Goal: Communication & Community: Answer question/provide support

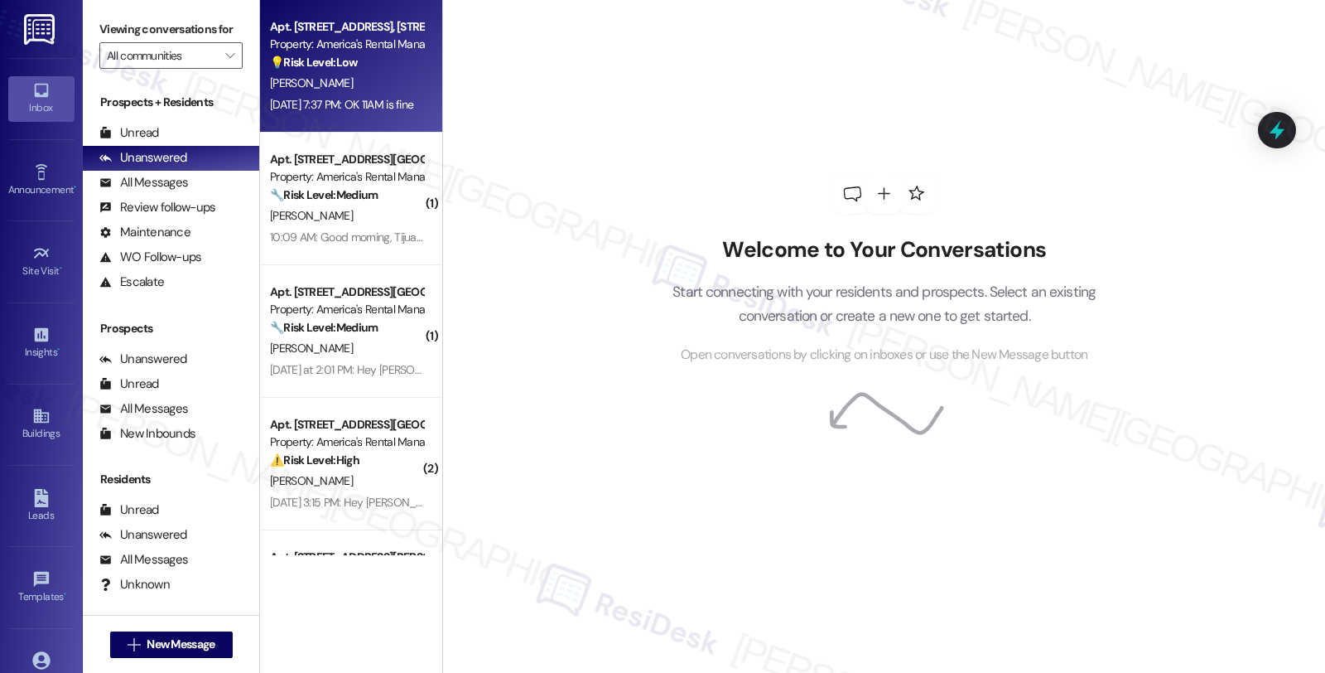
click at [367, 69] on div "💡 Risk Level: Low The resident is requesting to add their wife's name to the le…" at bounding box center [346, 62] width 153 height 17
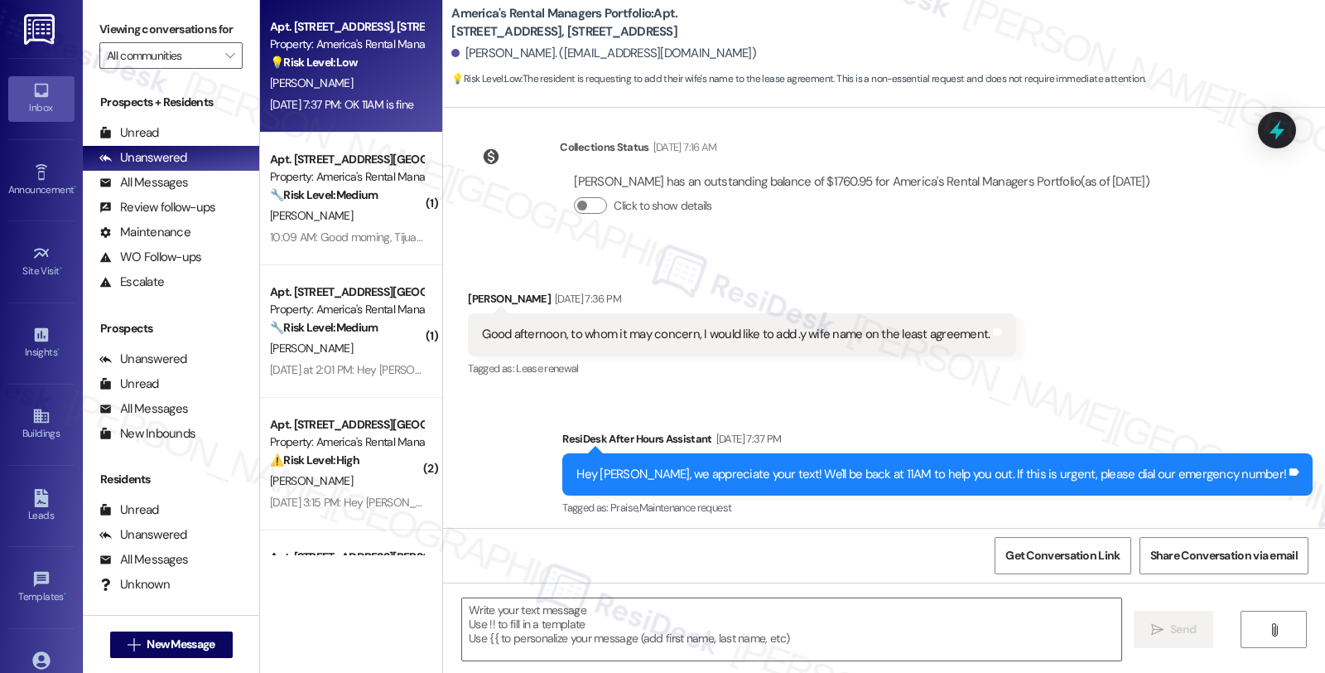
type textarea "Fetching suggested responses. Please feel free to read through the conversation…"
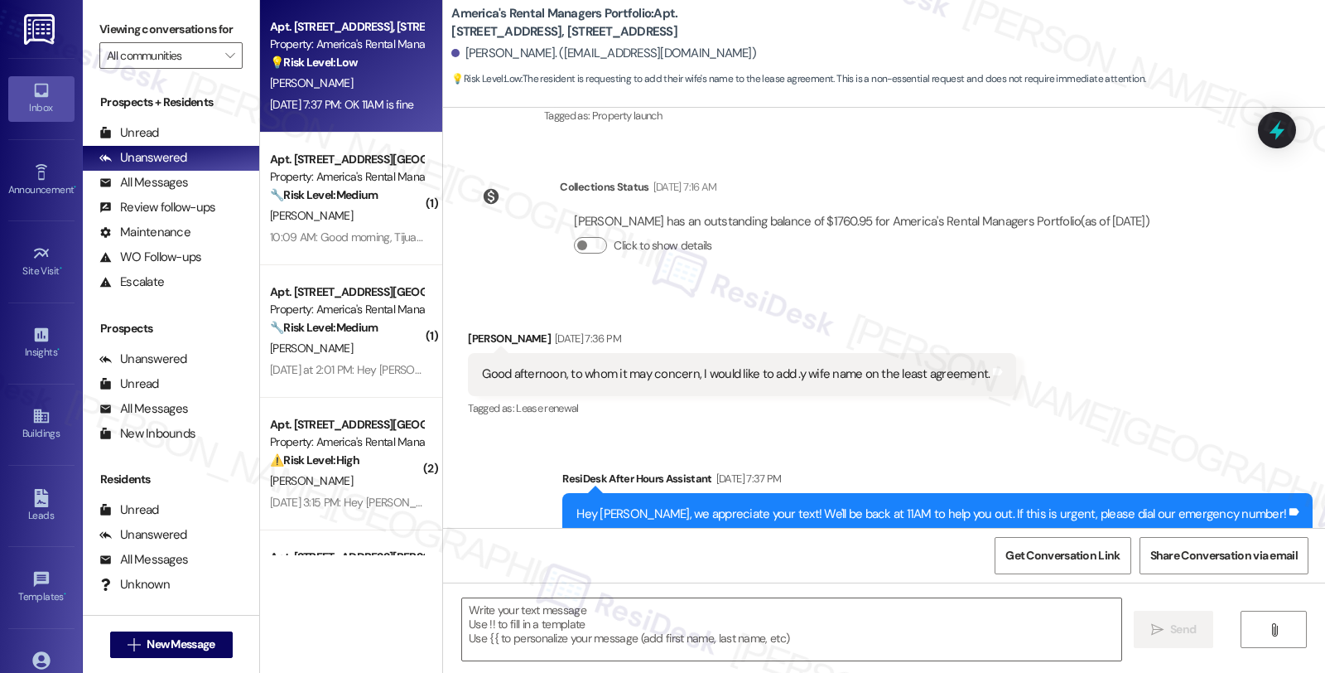
scroll to position [437, 0]
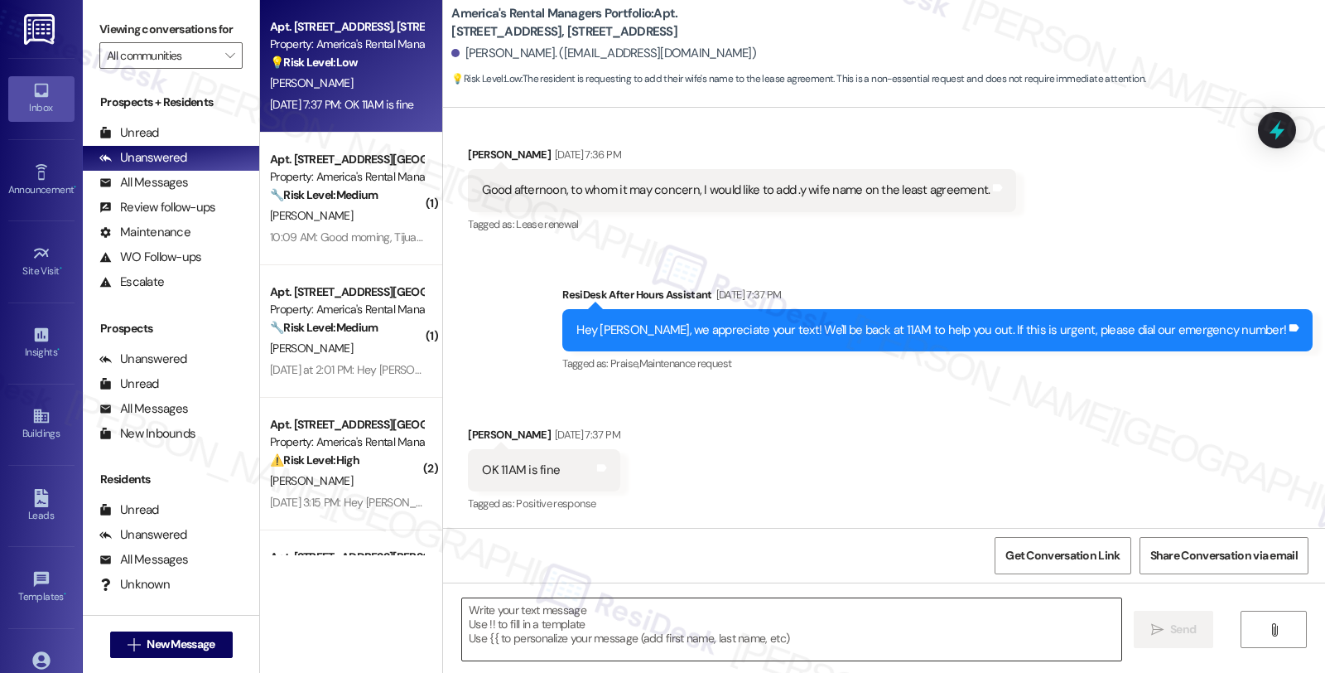
click at [516, 619] on textarea at bounding box center [791, 629] width 659 height 62
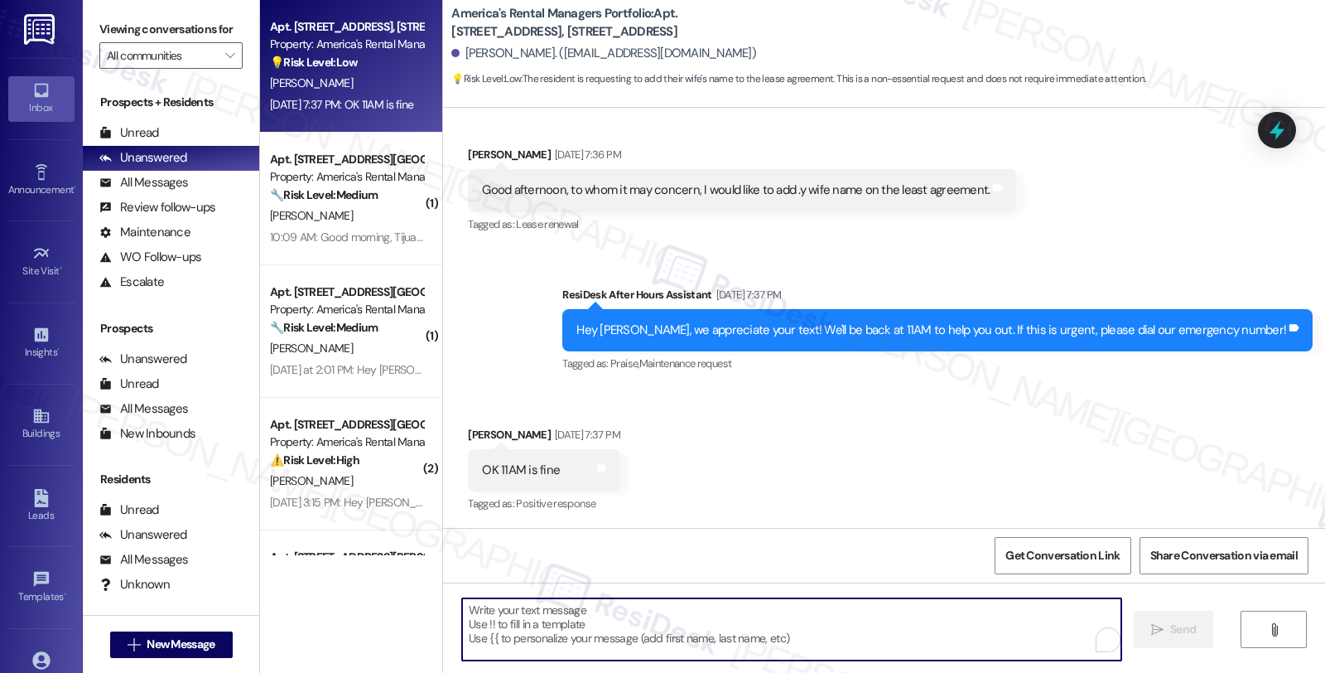
click at [485, 434] on div "[PERSON_NAME] [DATE] 7:37 PM" at bounding box center [544, 437] width 152 height 23
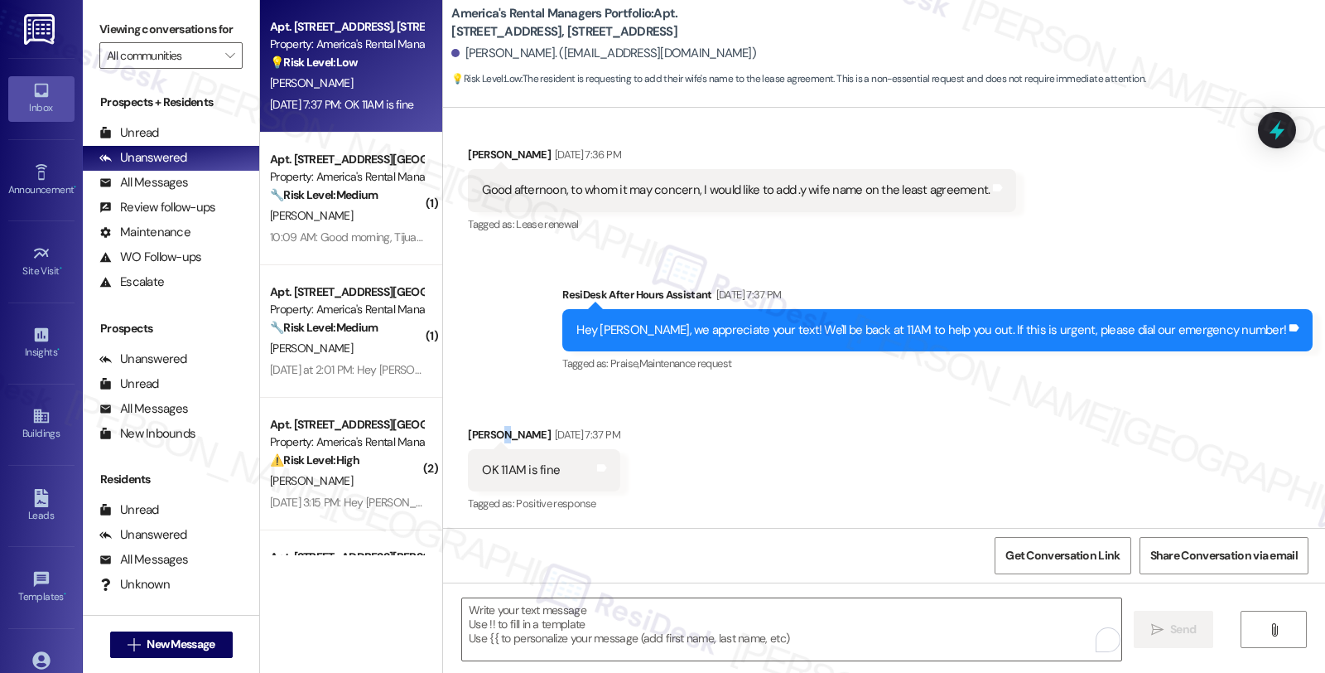
click at [485, 434] on div "[PERSON_NAME] [DATE] 7:37 PM" at bounding box center [544, 437] width 152 height 23
click at [469, 431] on div "[PERSON_NAME] [DATE] 7:37 PM" at bounding box center [544, 437] width 152 height 23
copy div "[PERSON_NAME]"
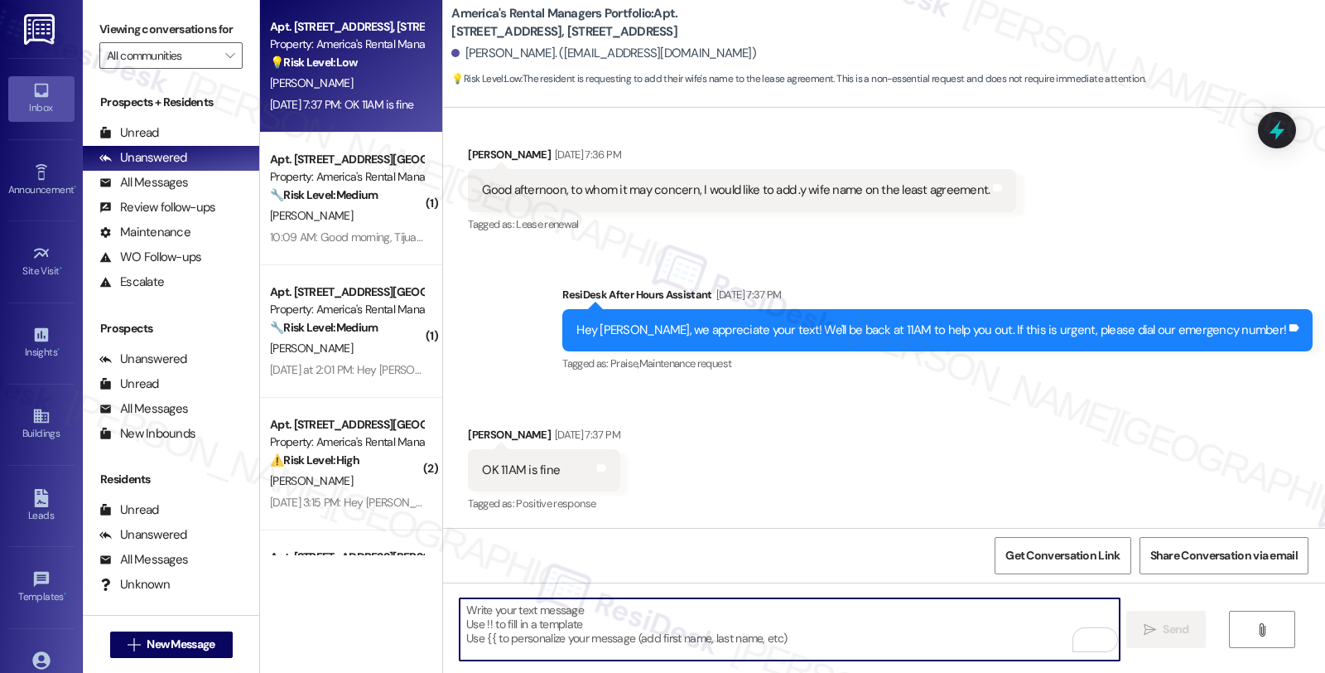
click at [552, 634] on textarea "To enrich screen reader interactions, please activate Accessibility in Grammarl…" at bounding box center [789, 629] width 659 height 62
paste textarea "[PERSON_NAME]"
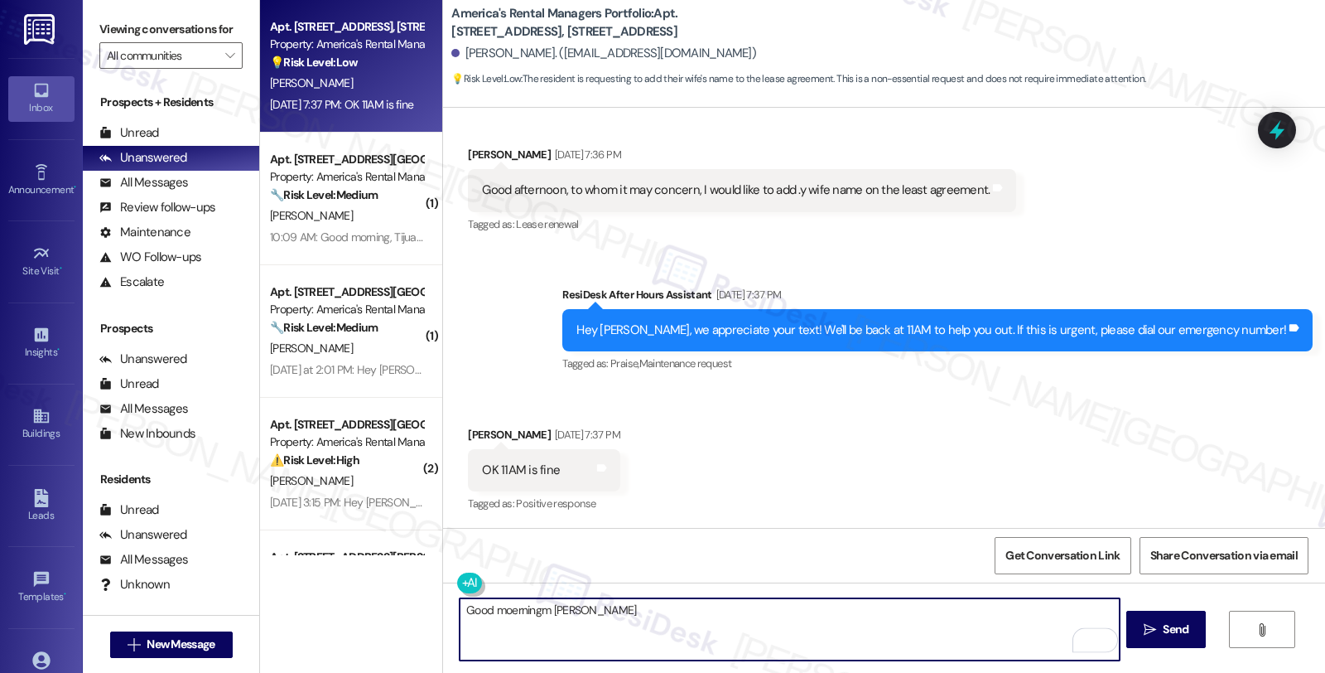
click at [533, 611] on textarea "Good moerningm [PERSON_NAME]" at bounding box center [789, 629] width 659 height 62
click at [581, 608] on textarea "Good moerning, [PERSON_NAME]" at bounding box center [789, 629] width 659 height 62
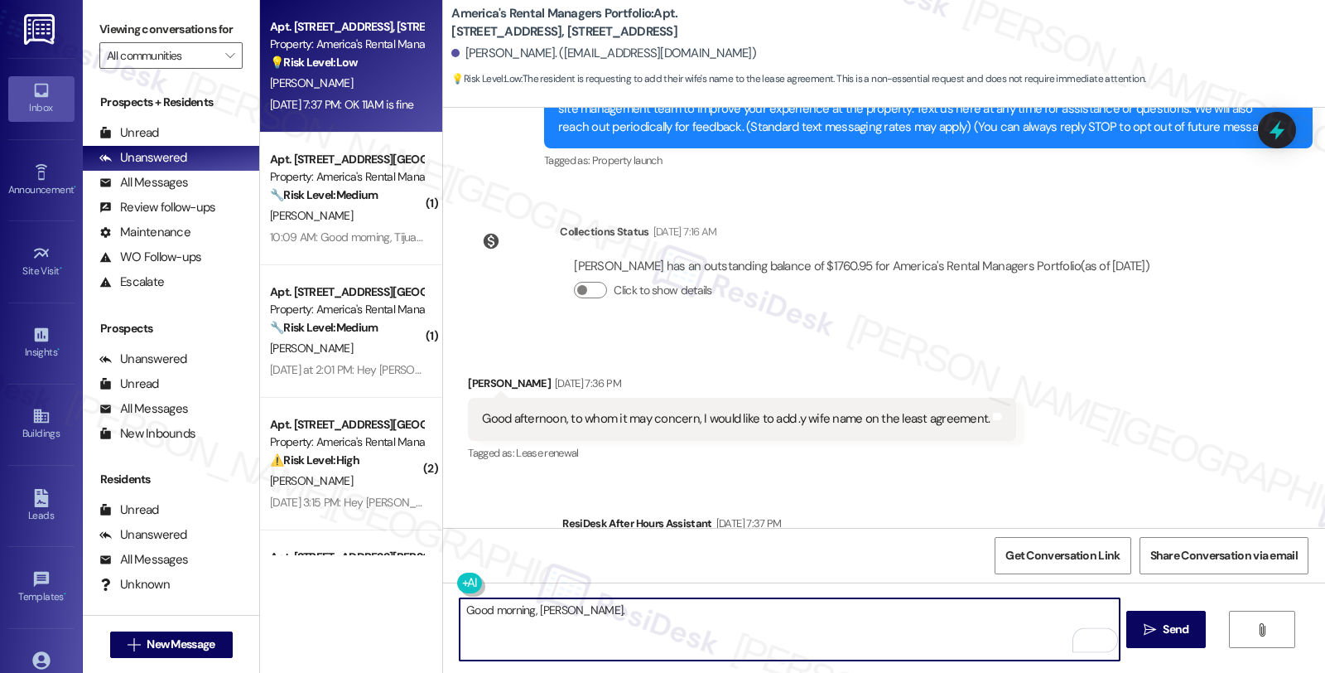
scroll to position [368, 0]
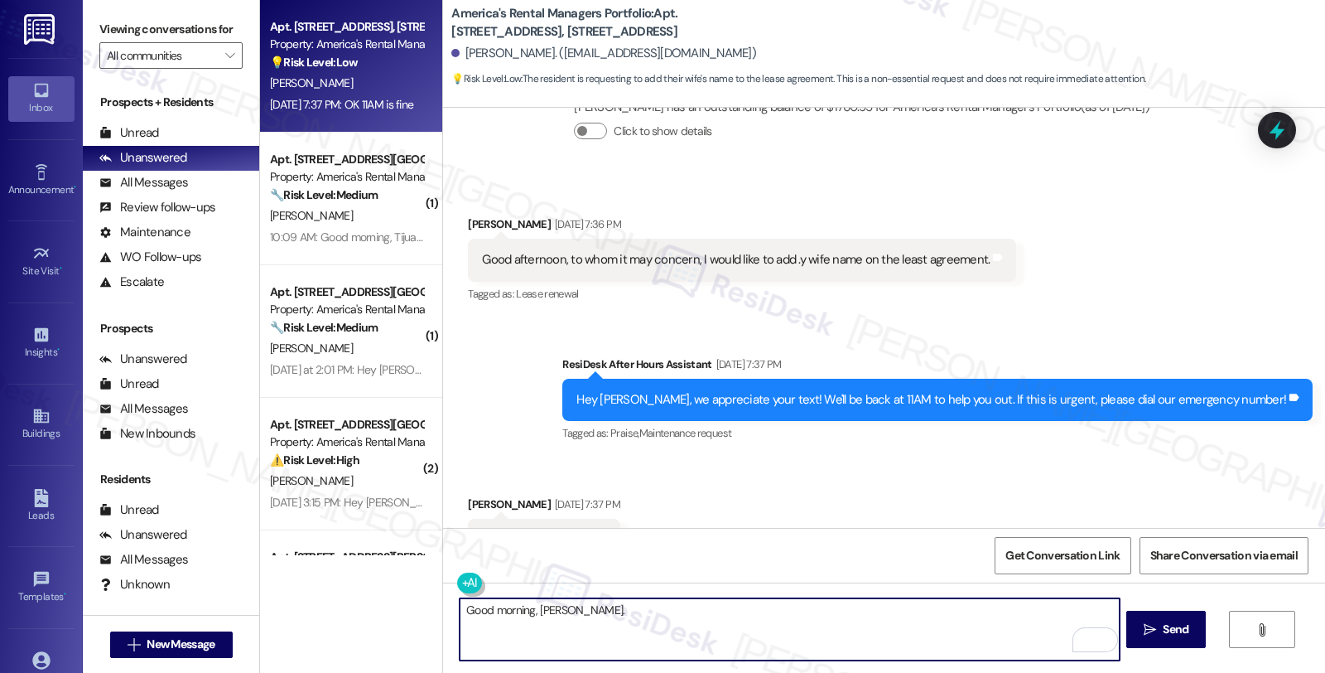
click at [650, 607] on textarea "Good morning, [PERSON_NAME]." at bounding box center [789, 629] width 659 height 62
click at [706, 607] on textarea "Good morning, [PERSON_NAME]. Thanks for reaching out." at bounding box center [789, 629] width 659 height 62
click at [721, 607] on textarea "Good morning, [PERSON_NAME]. Thanks for reaching out. I understadn" at bounding box center [789, 629] width 659 height 62
click at [937, 609] on textarea "Good morning, [PERSON_NAME]. Thanks for reaching out. I understand you'd like t…" at bounding box center [789, 629] width 659 height 62
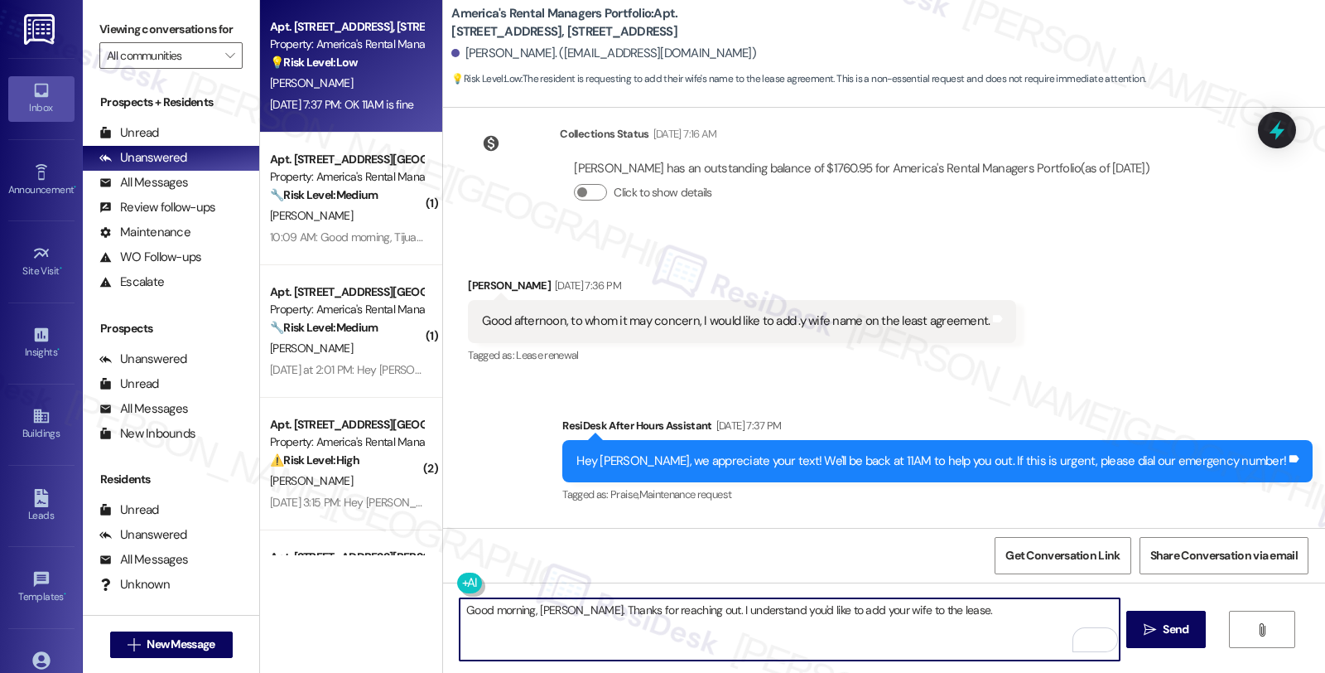
scroll to position [437, 0]
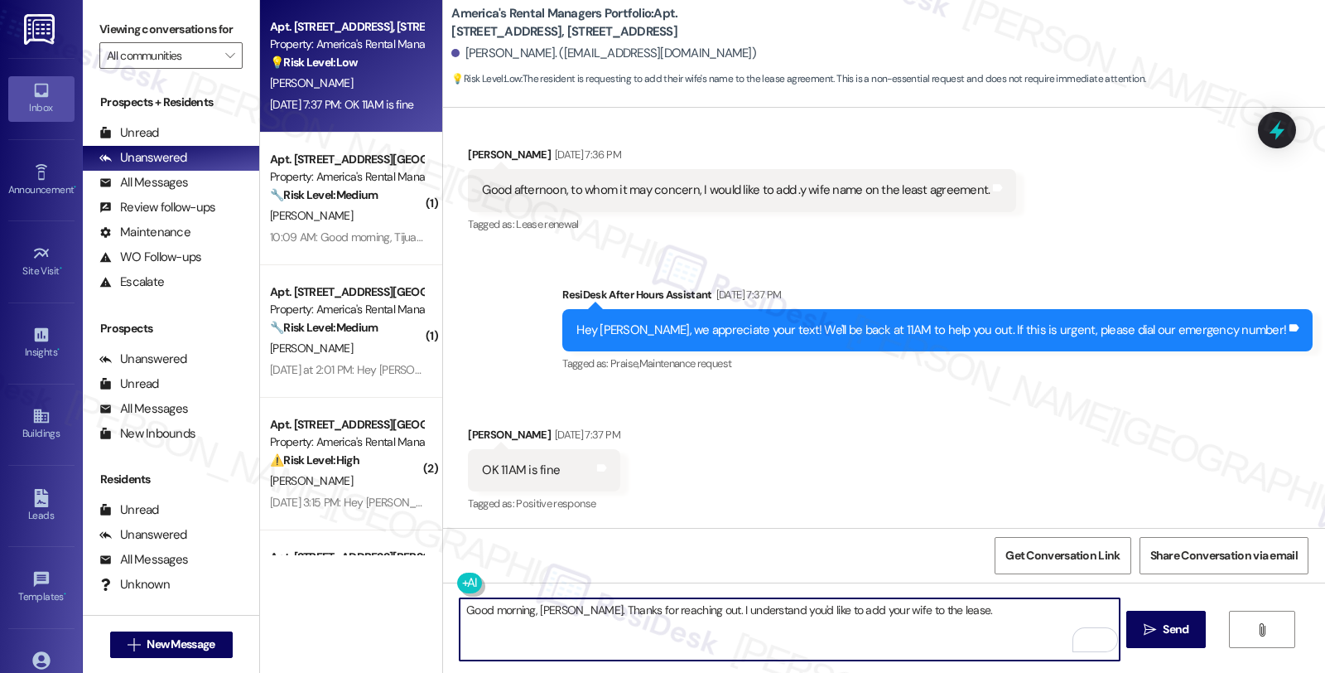
click at [969, 619] on textarea "Good morning, [PERSON_NAME]. Thanks for reaching out. I understand you'd like t…" at bounding box center [789, 629] width 659 height 62
click at [990, 607] on textarea "Good morning, [PERSON_NAME]. Thanks for reaching out. I understand you'd like t…" at bounding box center [789, 629] width 659 height 62
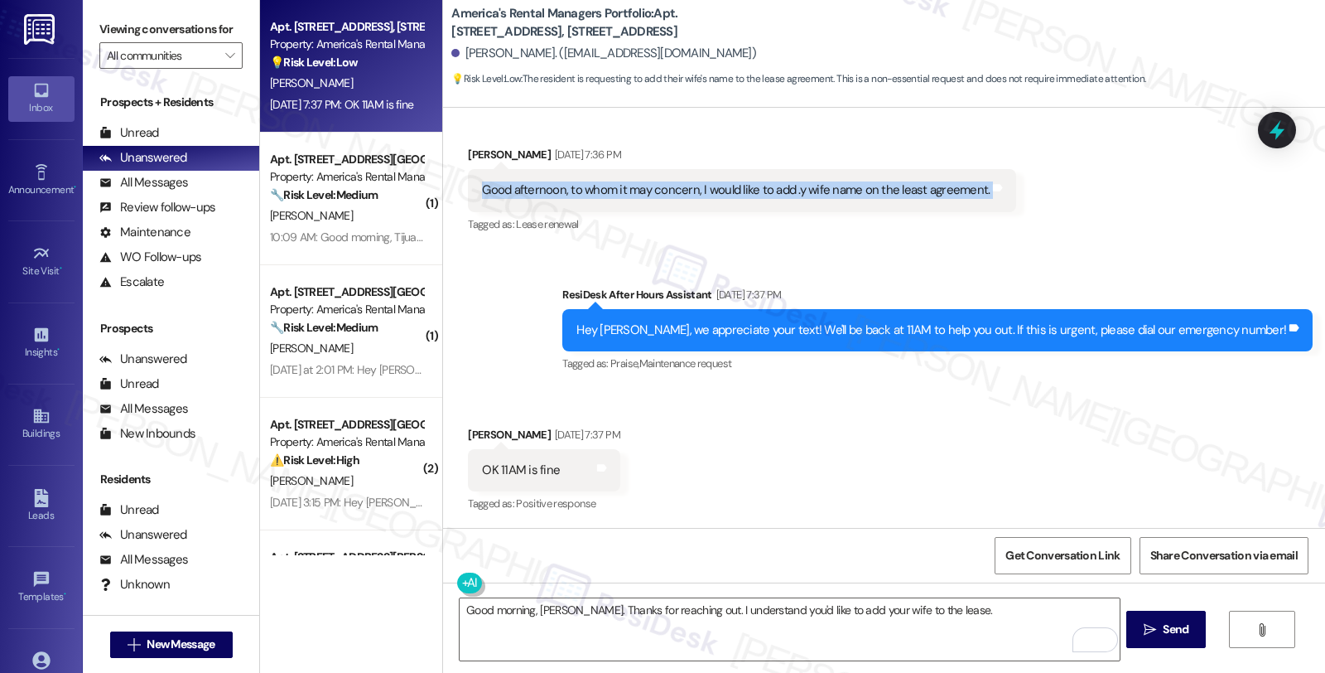
drag, startPoint x: 464, startPoint y: 187, endPoint x: 1006, endPoint y: 187, distance: 541.7
click at [1006, 187] on div "Received via SMS [PERSON_NAME] [DATE] 7:36 PM Good afternoon, to whom it may co…" at bounding box center [742, 190] width 573 height 115
copy div "Good afternoon, to whom it may concern, I would like to add .y wife name on the…"
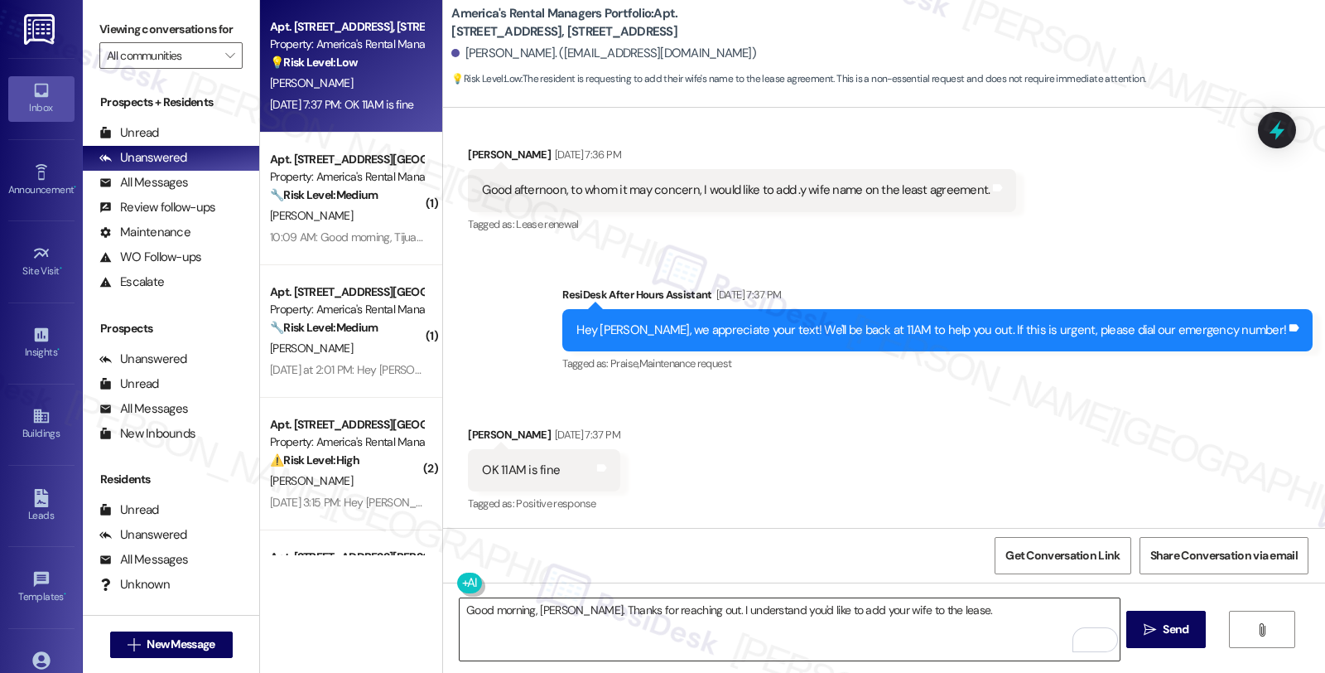
click at [958, 597] on div "Good morning, [PERSON_NAME]. Thanks for reaching out. I understand you'd like t…" at bounding box center [789, 629] width 661 height 64
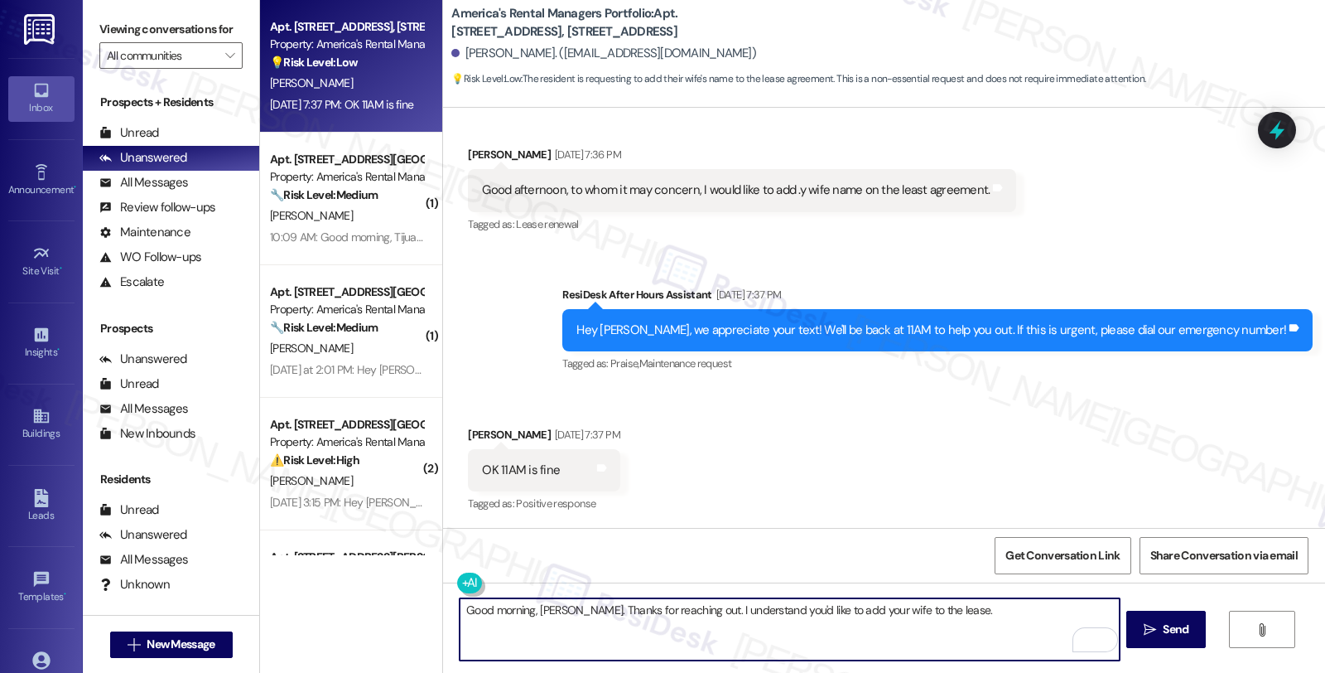
click at [958, 615] on textarea "Good morning, [PERSON_NAME]. Thanks for reaching out. I understand you'd like t…" at bounding box center [789, 629] width 659 height 62
type textarea "Good morning, [PERSON_NAME]. Thanks for reaching out. I understand you'd like t…"
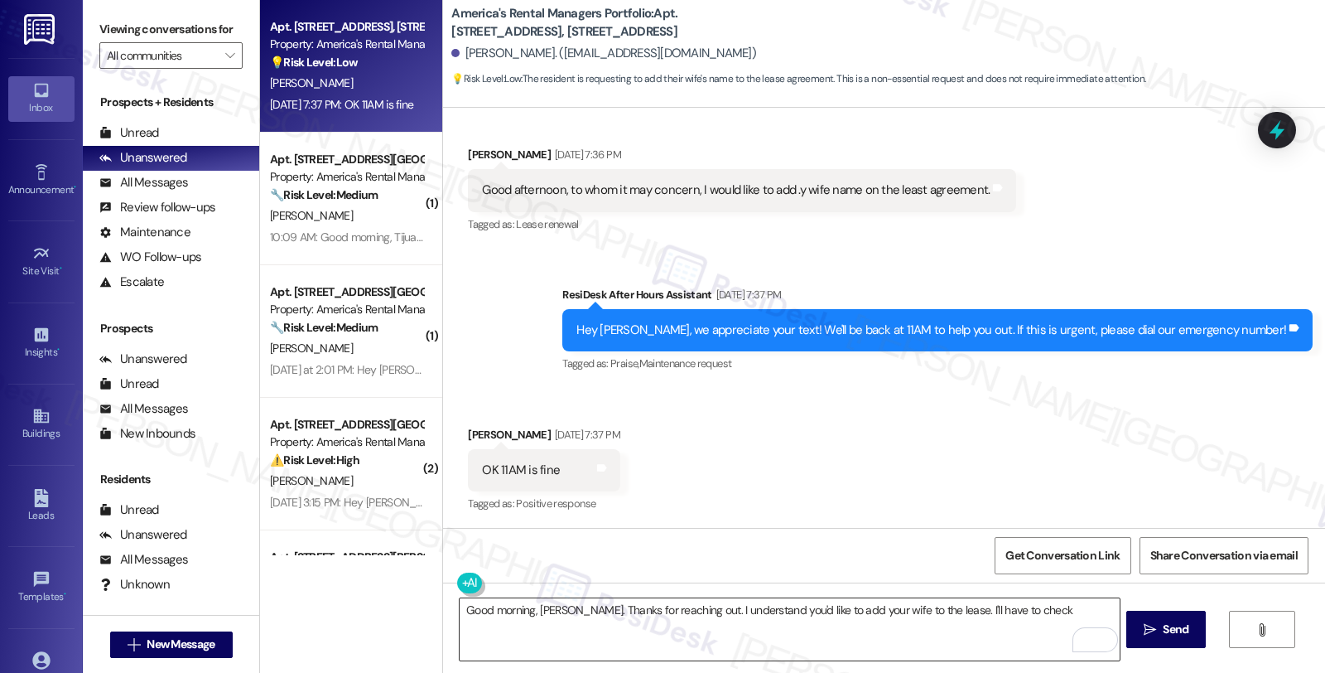
click at [1033, 619] on textarea "Good morning, [PERSON_NAME]. Thanks for reaching out. I understand you'd like t…" at bounding box center [789, 629] width 659 height 62
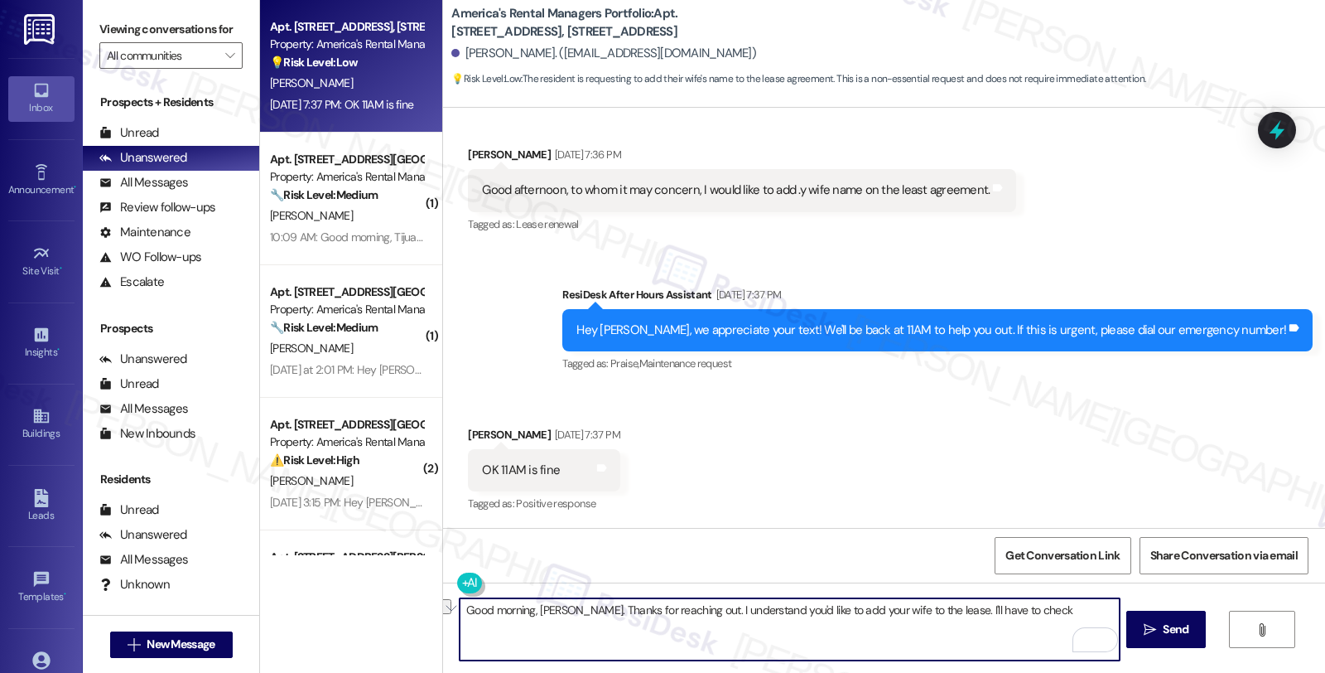
drag, startPoint x: 929, startPoint y: 607, endPoint x: 1092, endPoint y: 610, distance: 163.2
click at [1092, 610] on textarea "Good morning, [PERSON_NAME]. Thanks for reaching out. I understand you'd like t…" at bounding box center [789, 629] width 659 height 62
click at [1037, 619] on textarea "Good morning, [PERSON_NAME]. Thanks for reaching out. I understand you'd like t…" at bounding box center [789, 629] width 659 height 62
drag, startPoint x: 560, startPoint y: 619, endPoint x: 375, endPoint y: 623, distance: 184.8
click at [375, 623] on div "Apt. [STREET_ADDRESS] Property: America's Rental Managers Portfolio 💡 Risk Leve…" at bounding box center [792, 336] width 1065 height 673
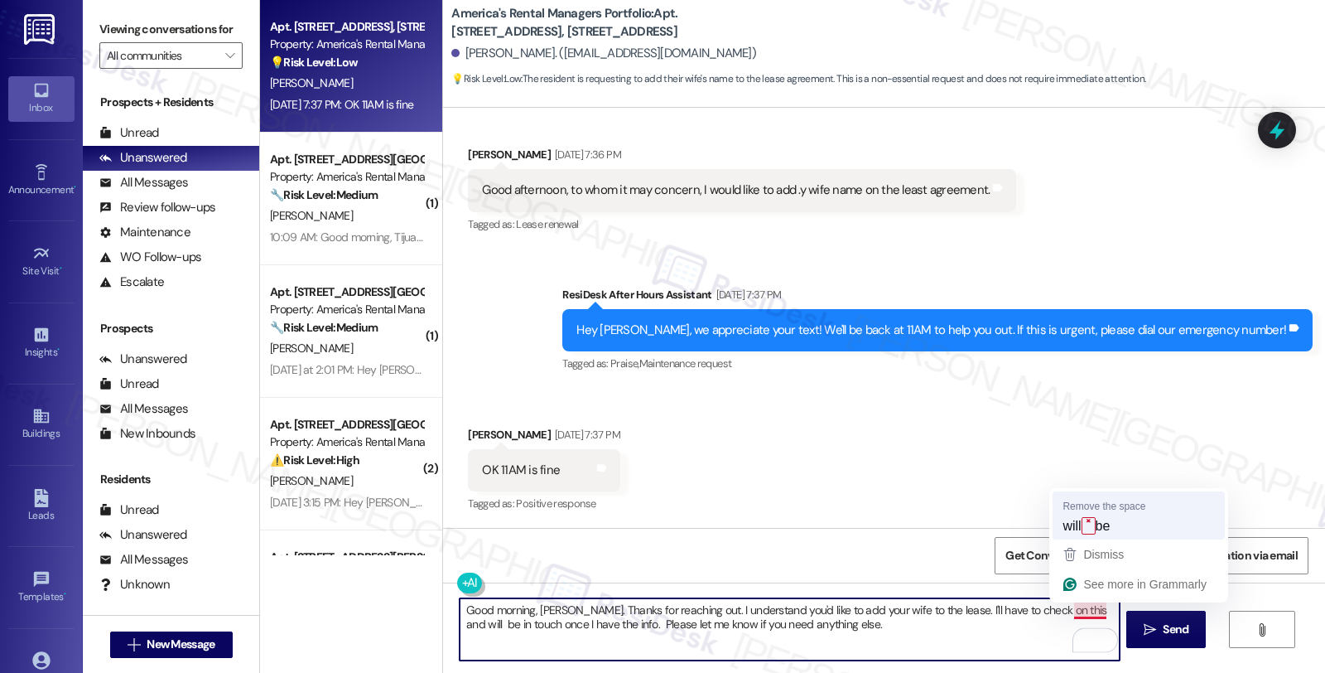
type textarea "Good morning, [PERSON_NAME]. Thanks for reaching out. I understand you'd like t…"
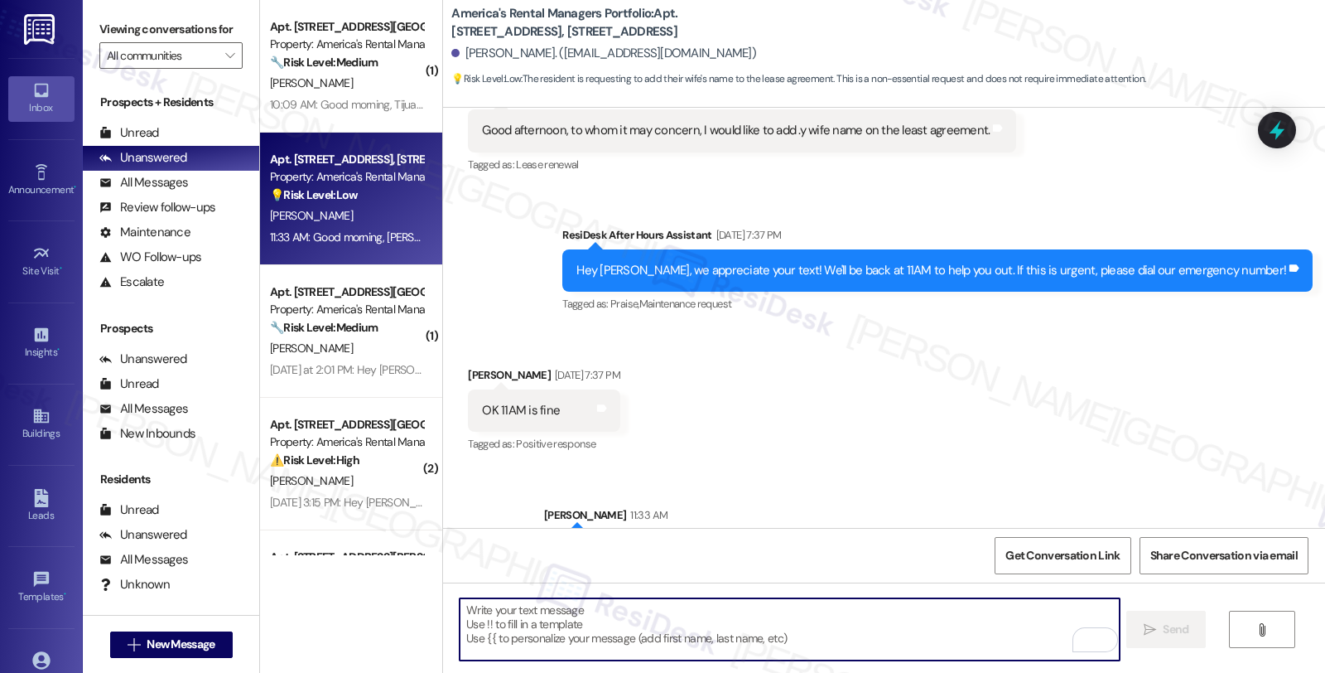
scroll to position [572, 0]
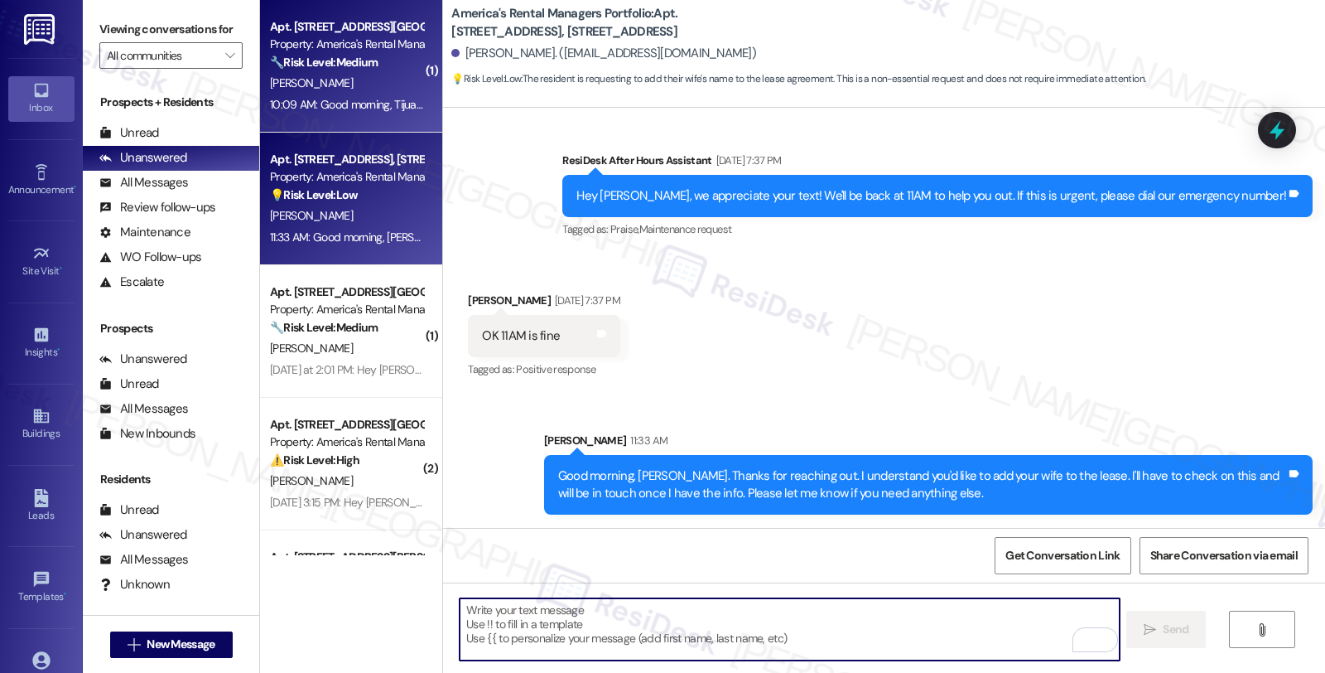
click at [387, 60] on div "🔧 Risk Level: Medium The resident is inquiring about excess trash disposal and …" at bounding box center [346, 62] width 153 height 17
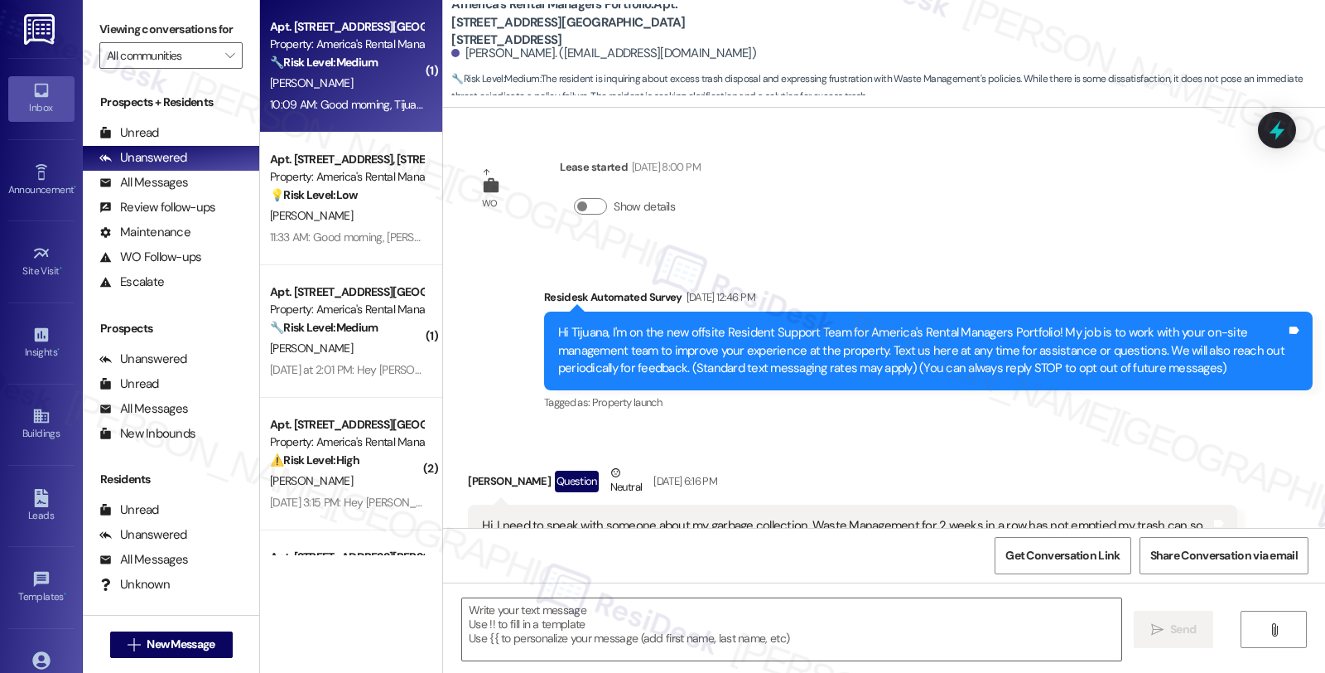
type textarea "Fetching suggested responses. Please feel free to read through the conversation…"
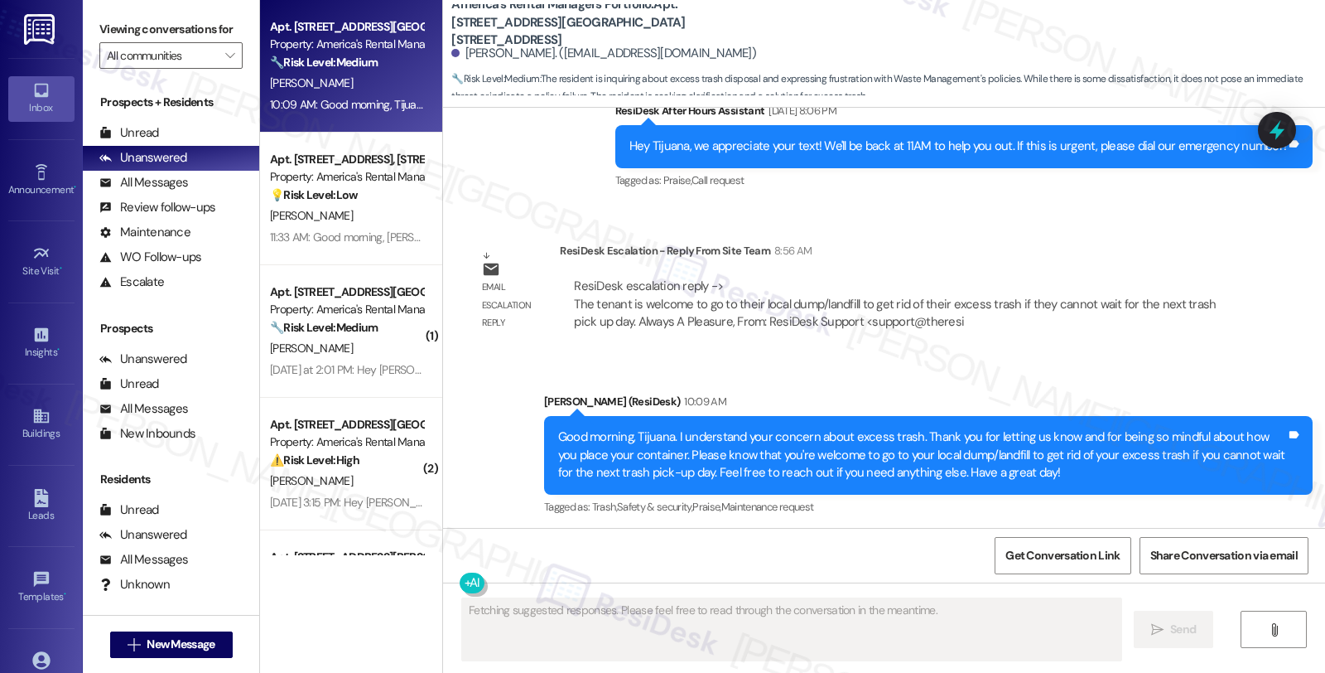
scroll to position [3872, 0]
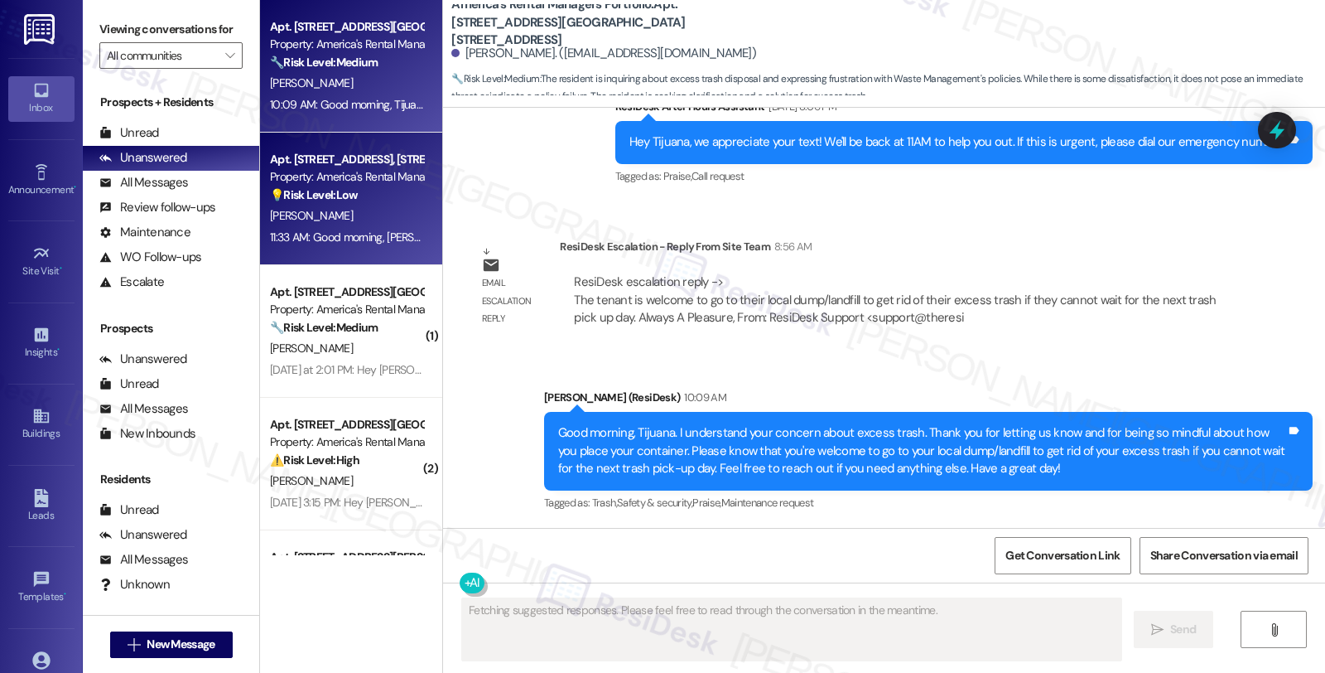
click at [384, 182] on div "Property: America's Rental Managers Portfolio" at bounding box center [346, 176] width 153 height 17
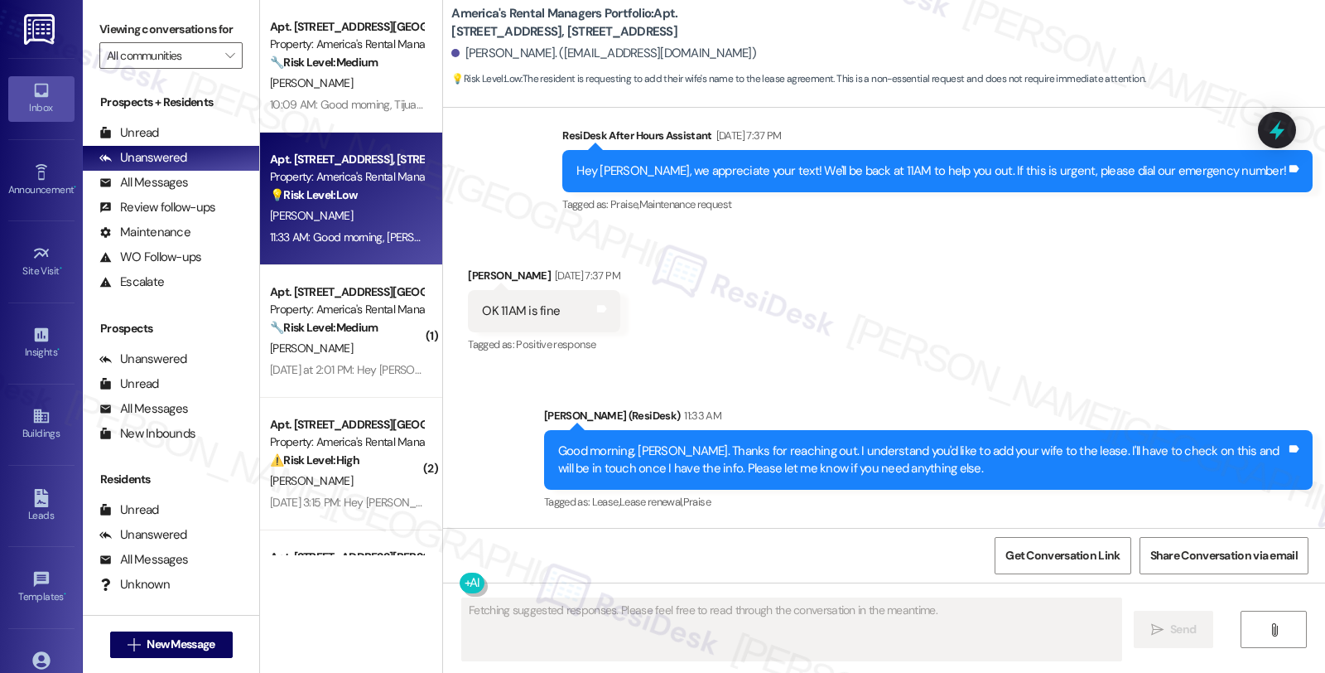
scroll to position [595, 0]
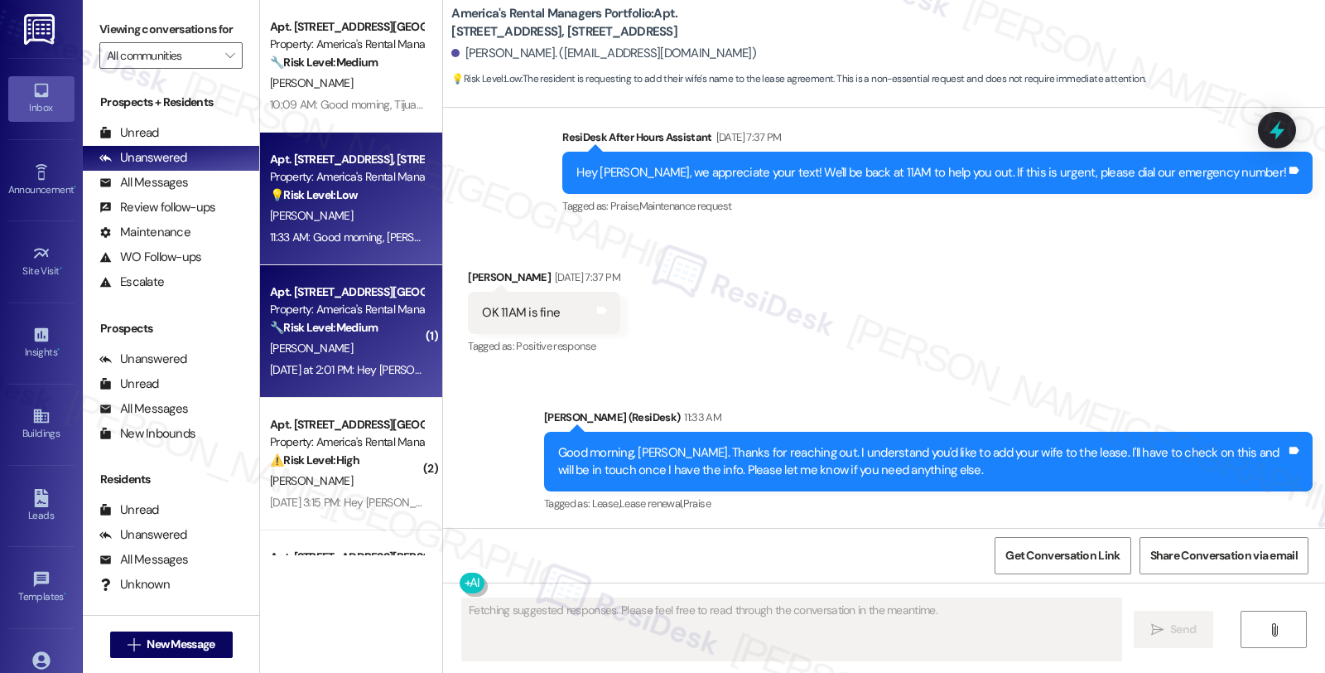
click at [293, 334] on strong "🔧 Risk Level: Medium" at bounding box center [324, 327] width 108 height 15
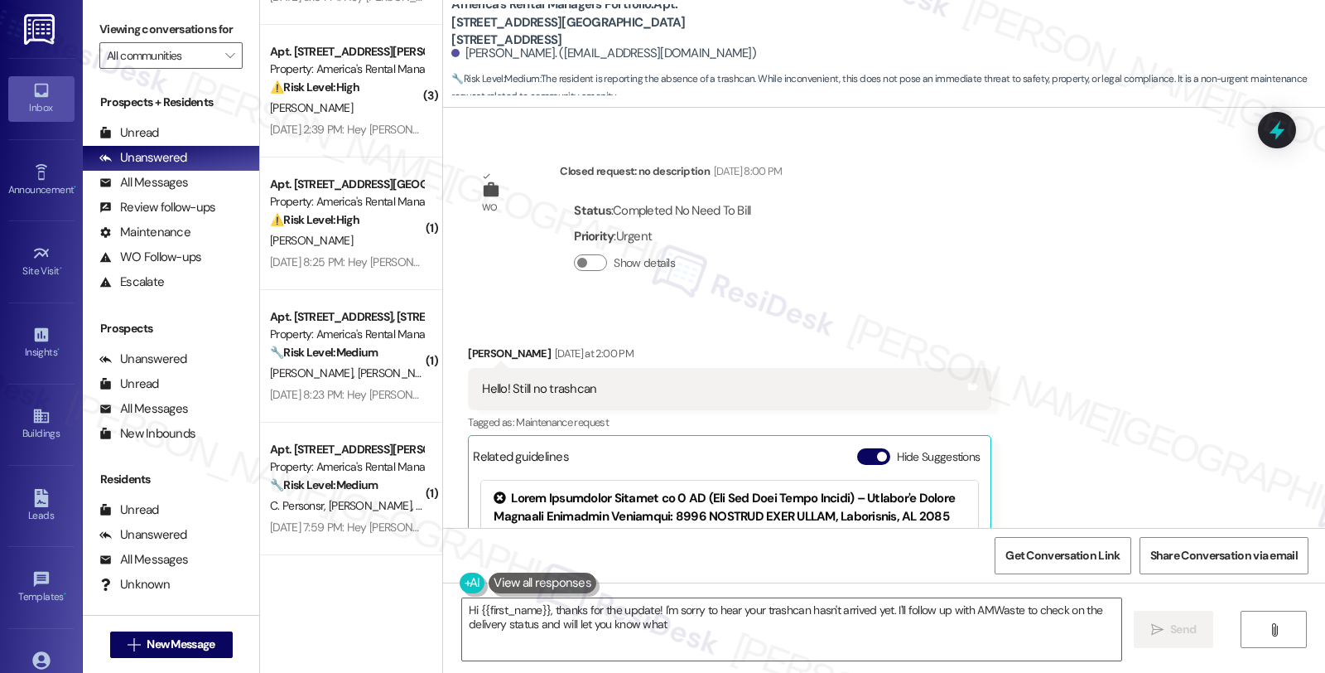
scroll to position [4934, 0]
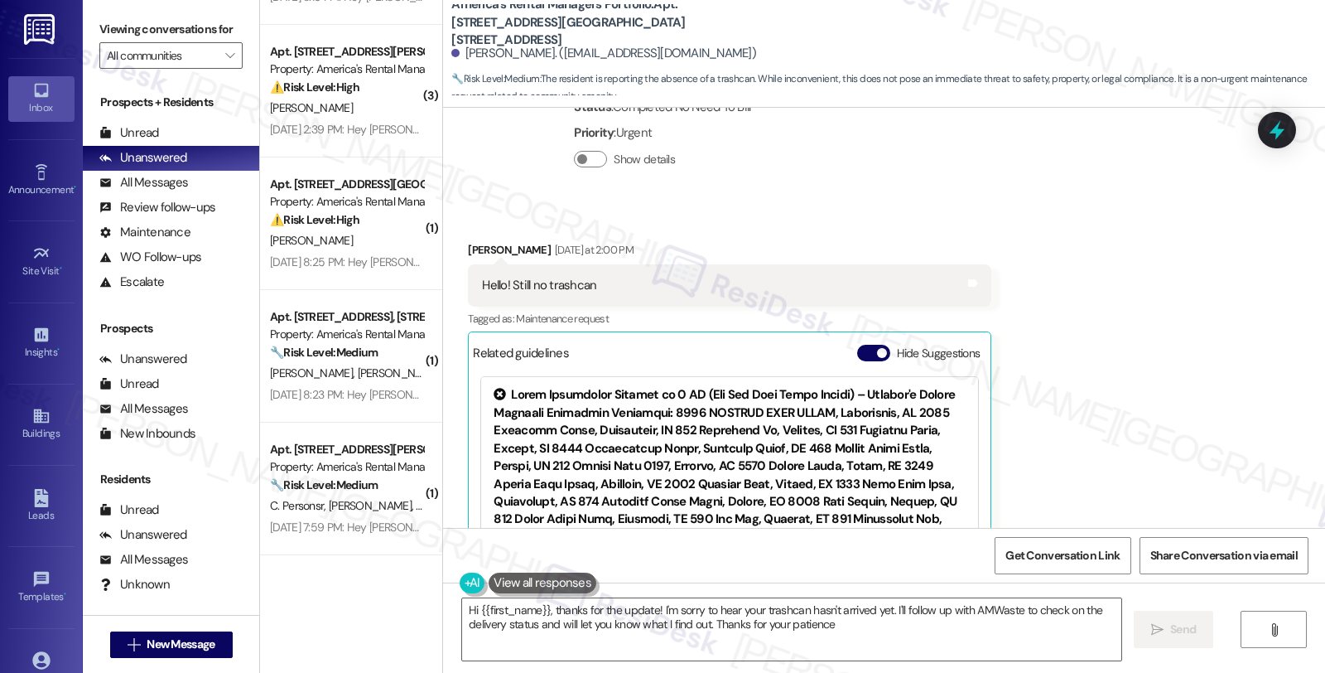
type textarea "Hi {{first_name}}, thanks for the update! I'm sorry to hear your trashcan hasn'…"
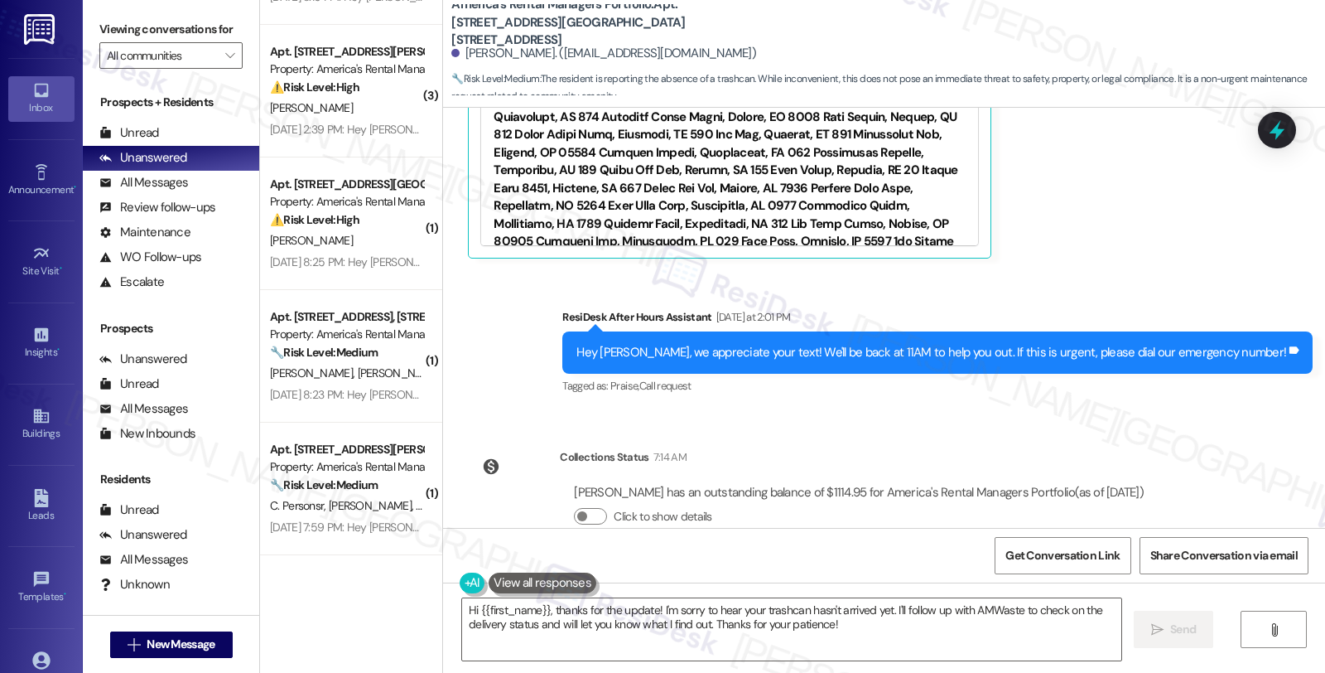
scroll to position [5319, 0]
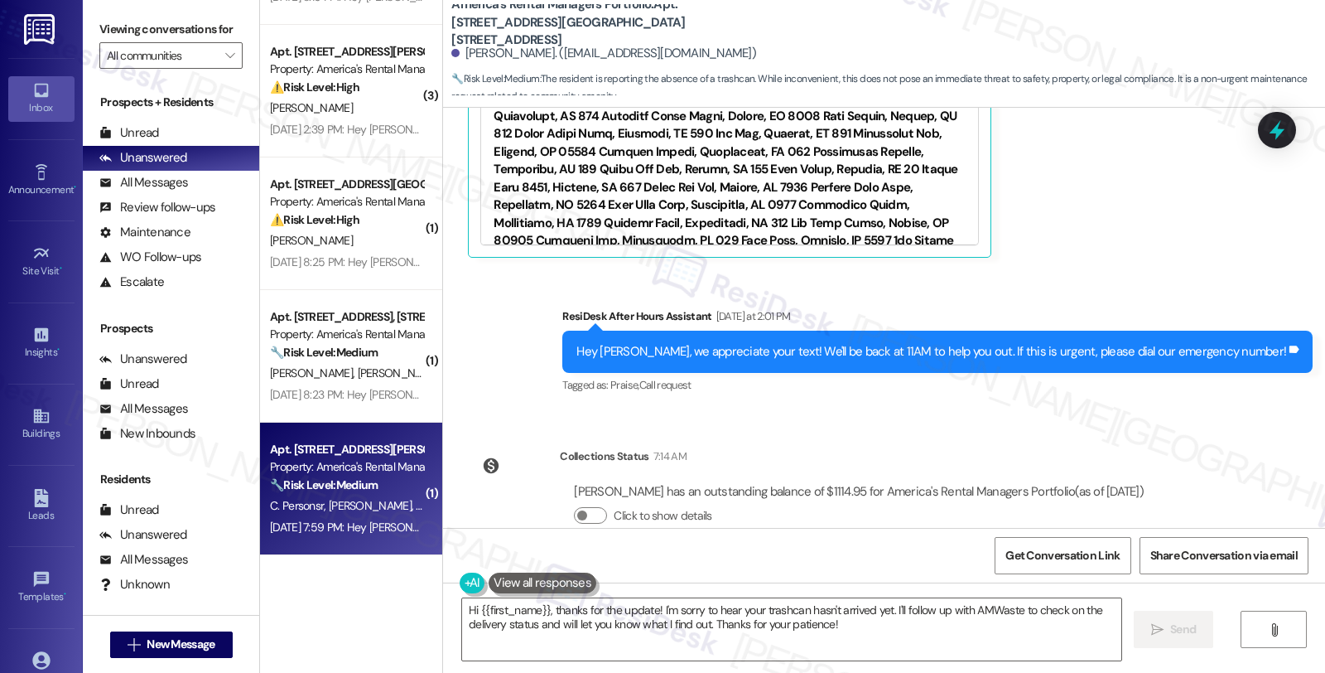
click at [359, 525] on div "[DATE] 7:59 PM: Hey [PERSON_NAME] and [PERSON_NAME], we appreciate your text! W…" at bounding box center [689, 526] width 839 height 15
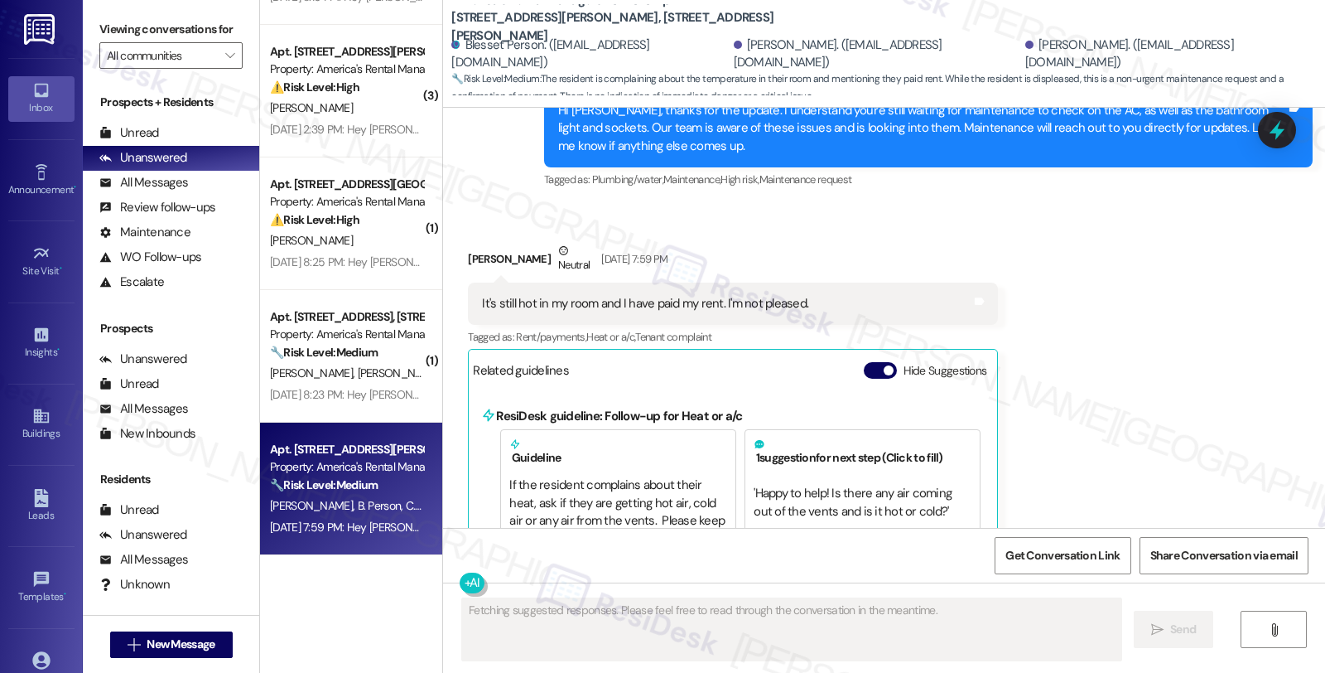
scroll to position [4437, 0]
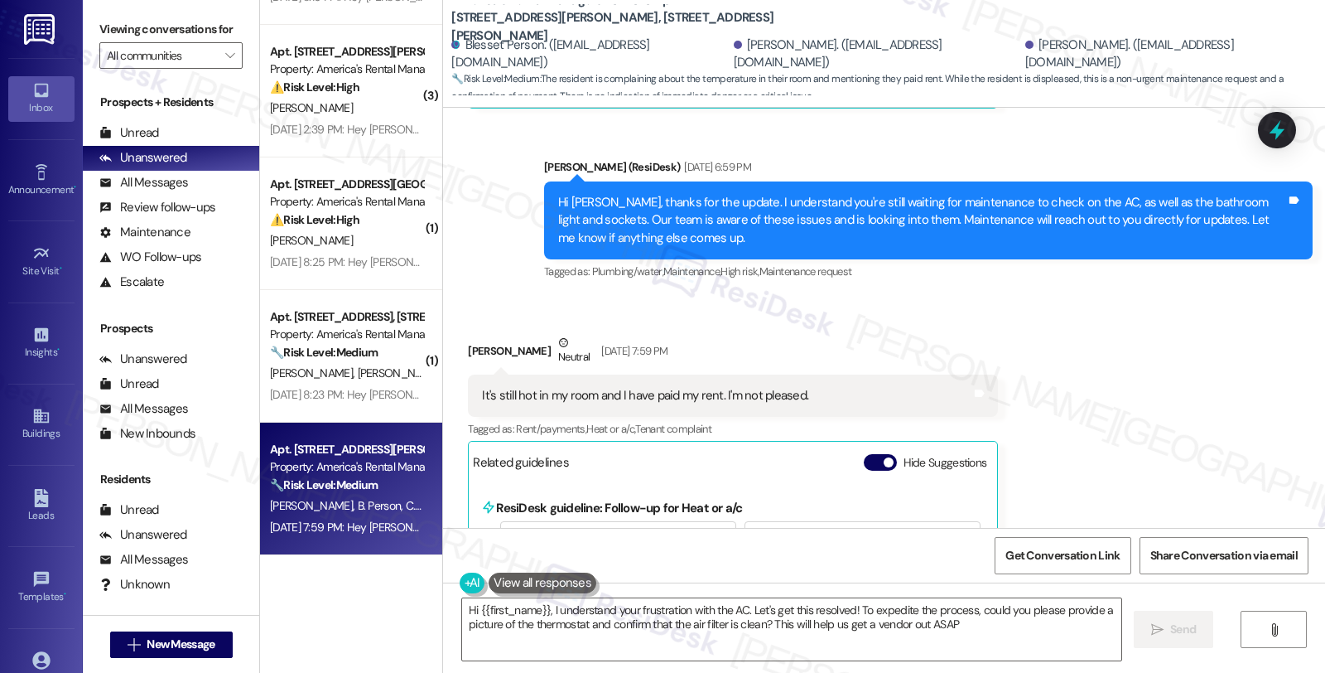
type textarea "Hi {{first_name}}, I understand your frustration with the AC. Let's get this re…"
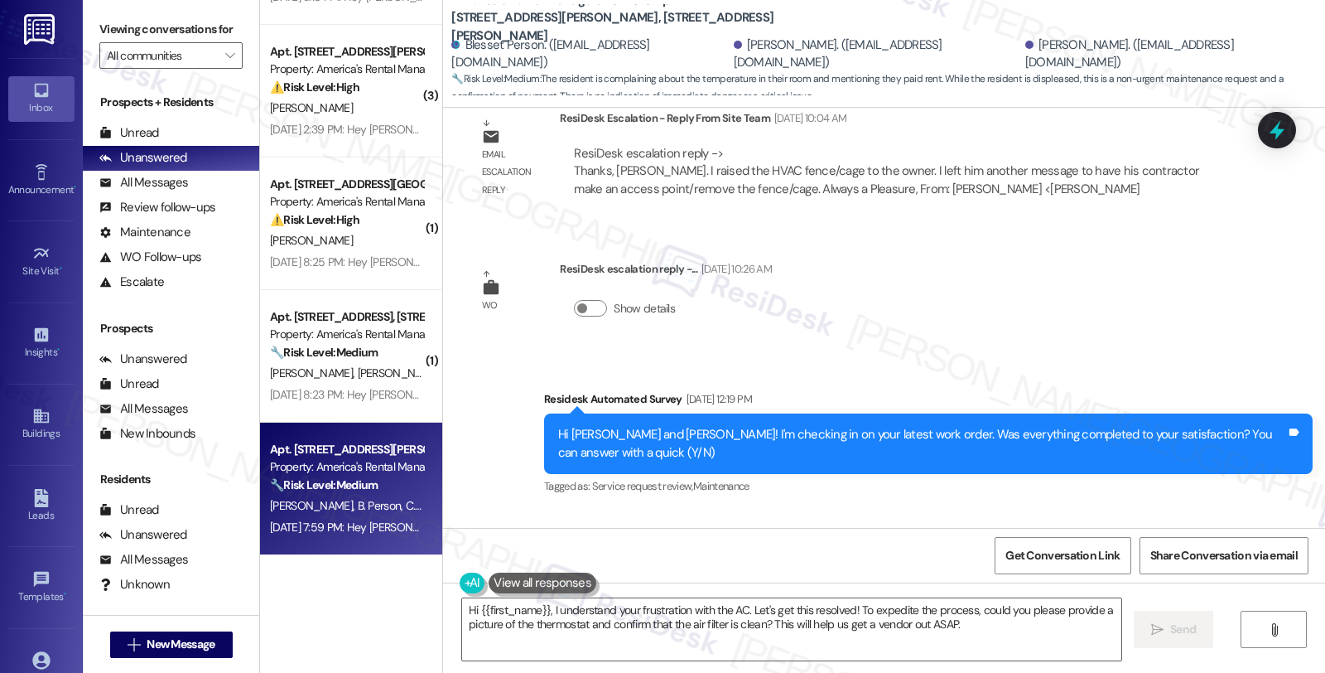
scroll to position [3886, 0]
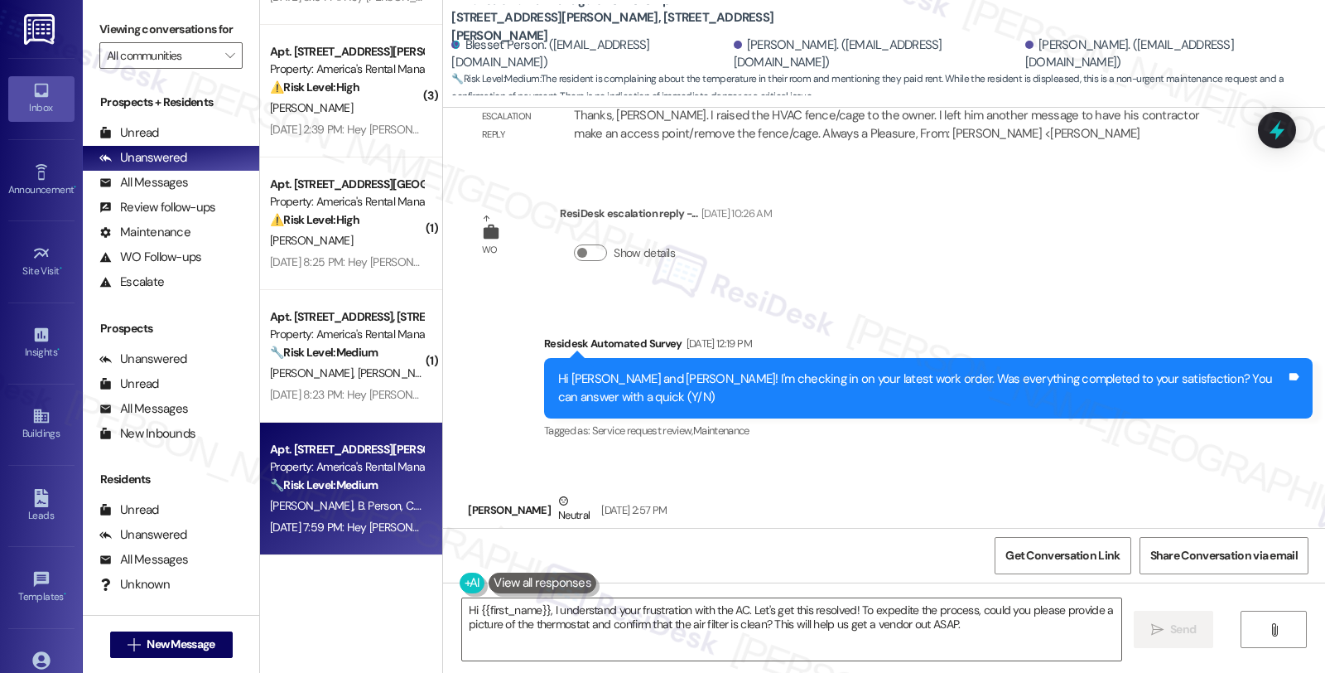
click at [659, 501] on div "[DATE] 2:57 PM" at bounding box center [632, 509] width 70 height 17
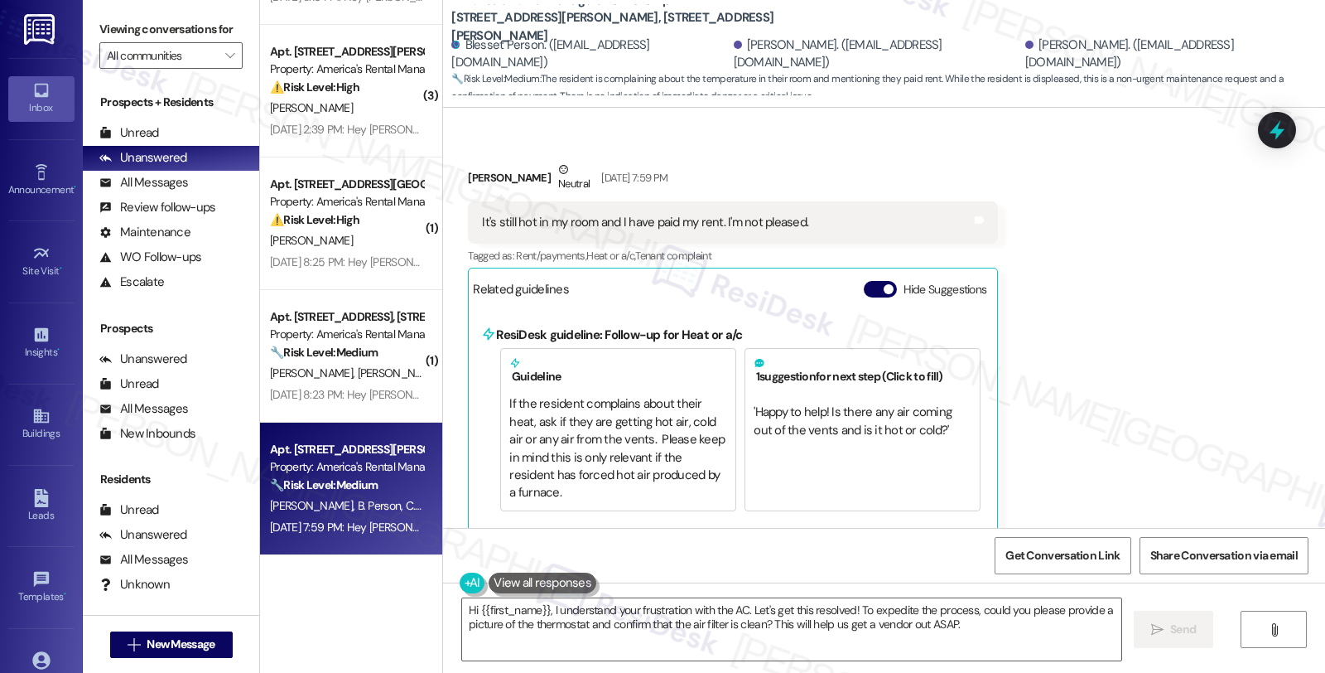
scroll to position [4687, 0]
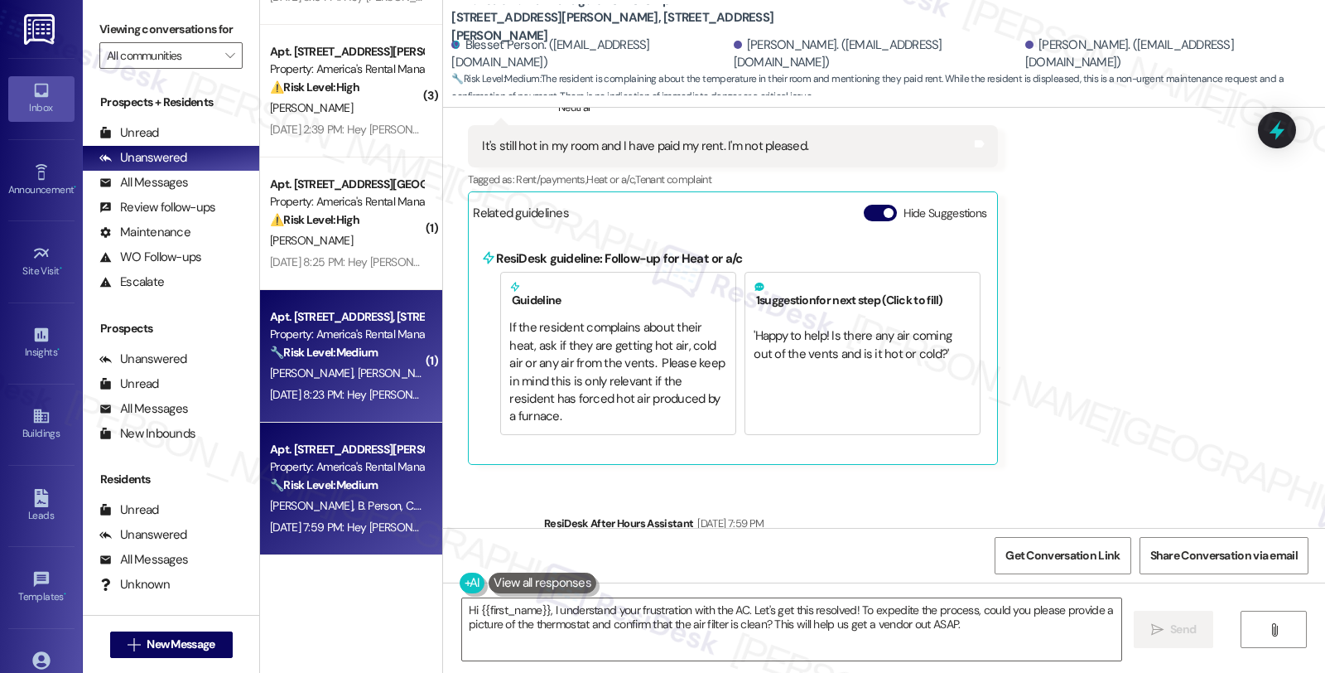
click at [359, 379] on div "T. [PERSON_NAME]" at bounding box center [346, 373] width 157 height 21
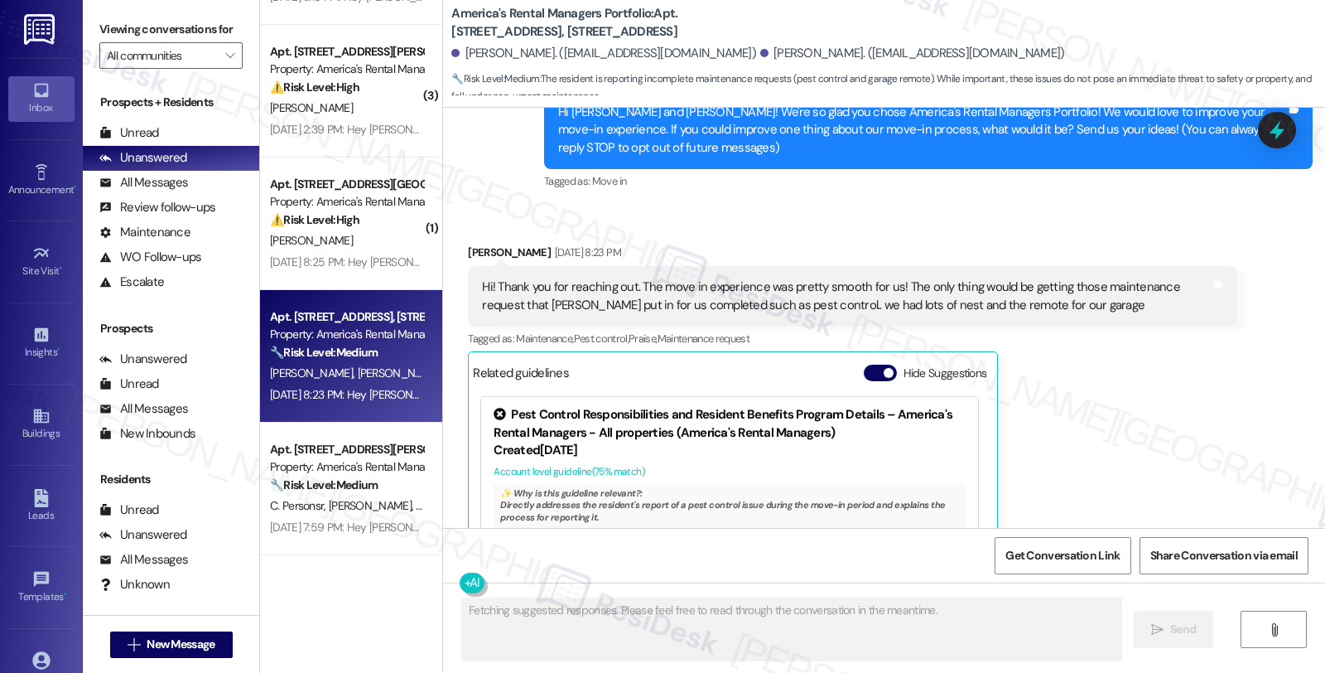
scroll to position [151, 0]
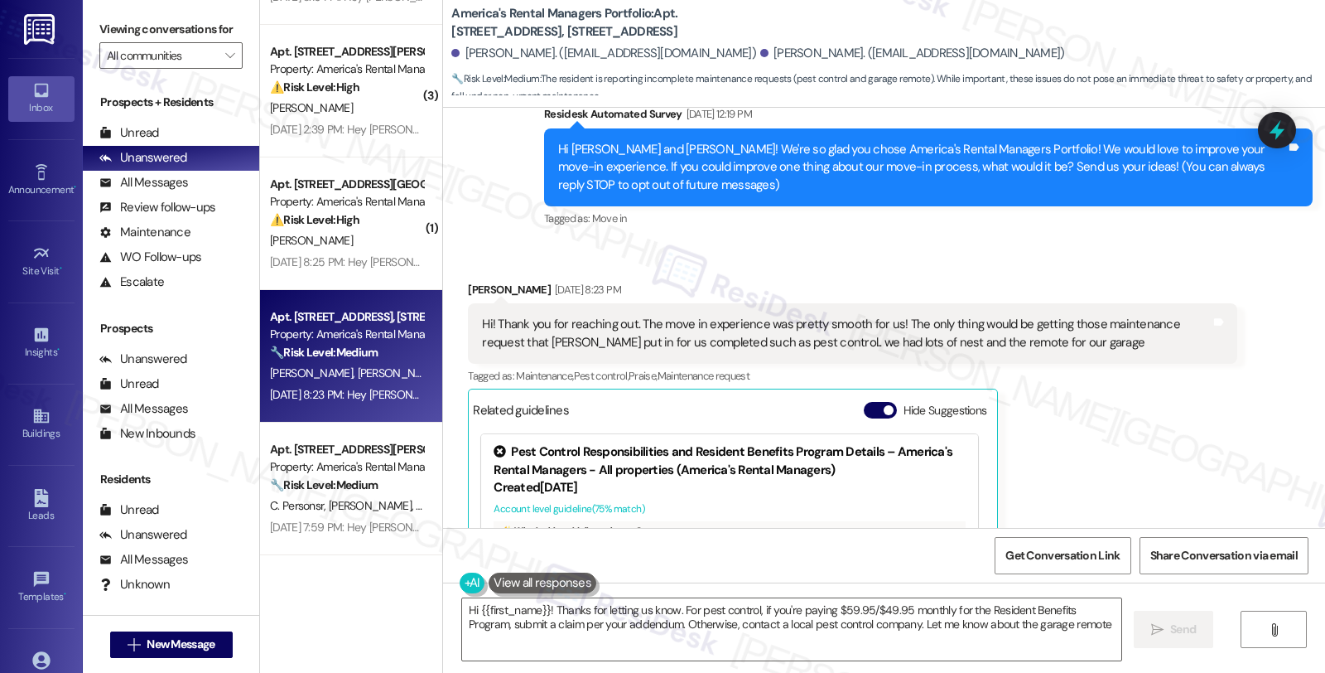
type textarea "Hi {{first_name}}! Thanks for letting us know. For pest control, if you're payi…"
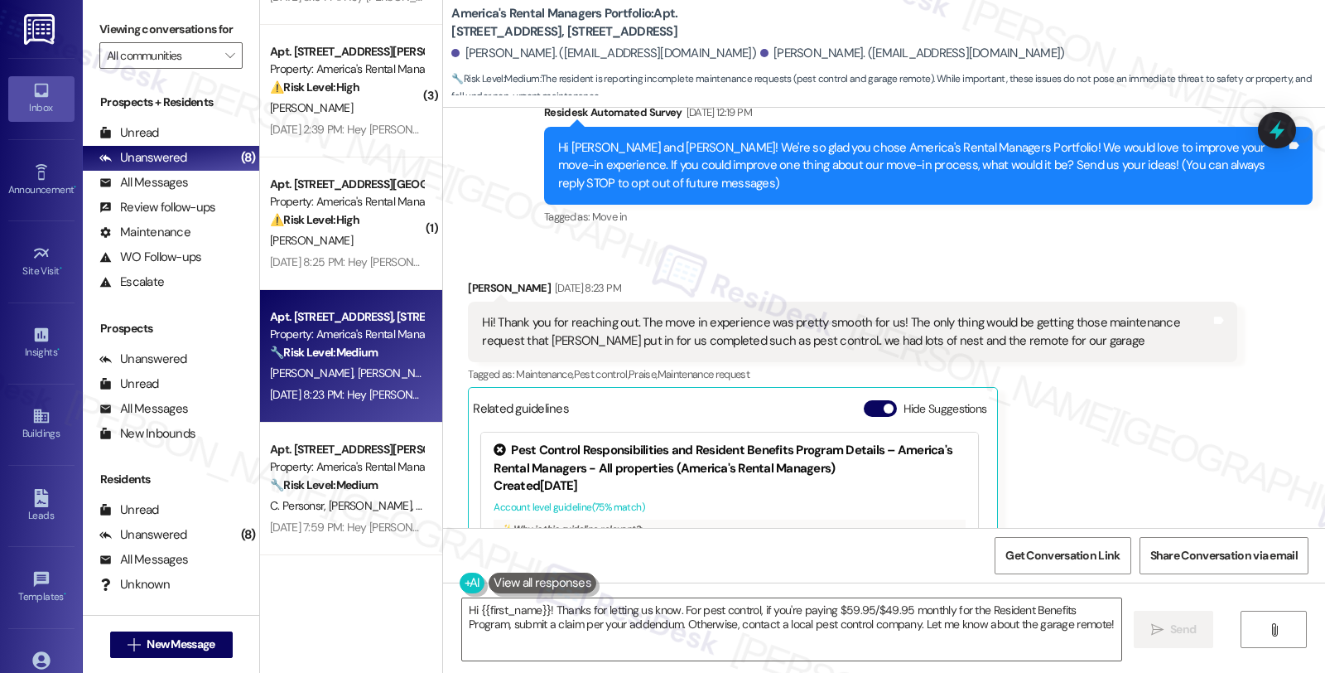
scroll to position [108, 0]
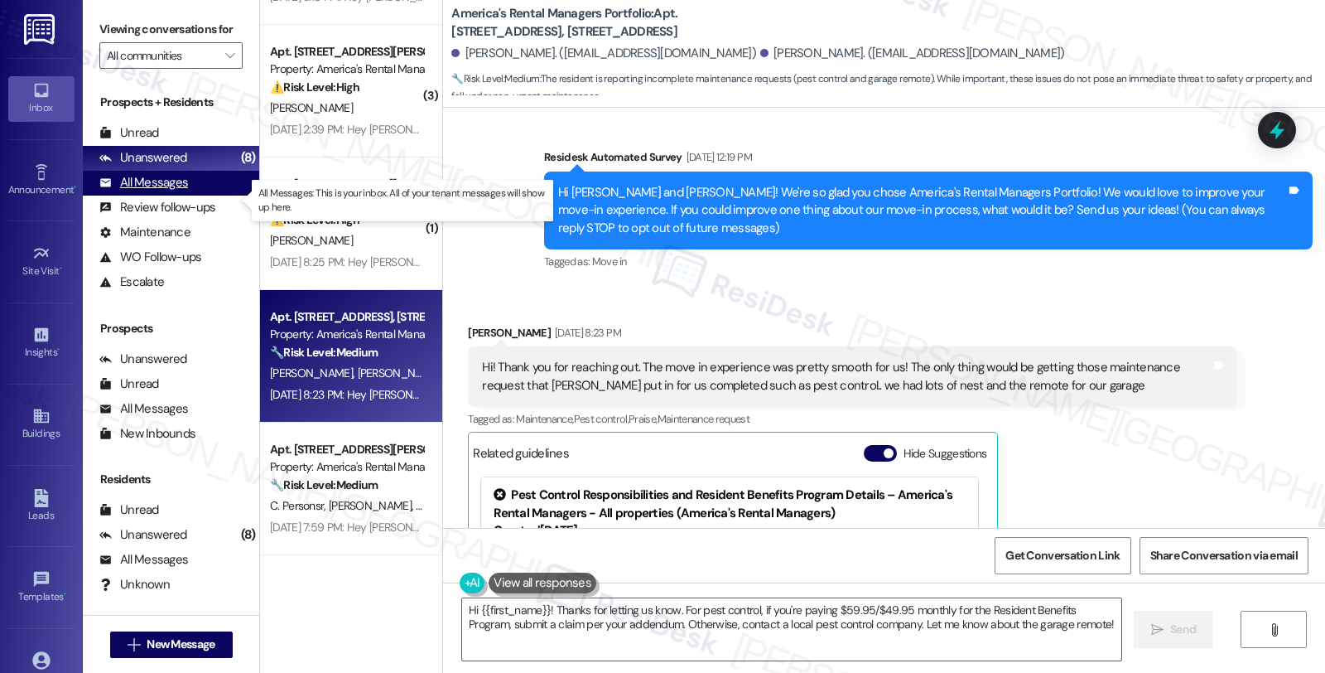
click at [146, 191] on div "All Messages" at bounding box center [143, 182] width 89 height 17
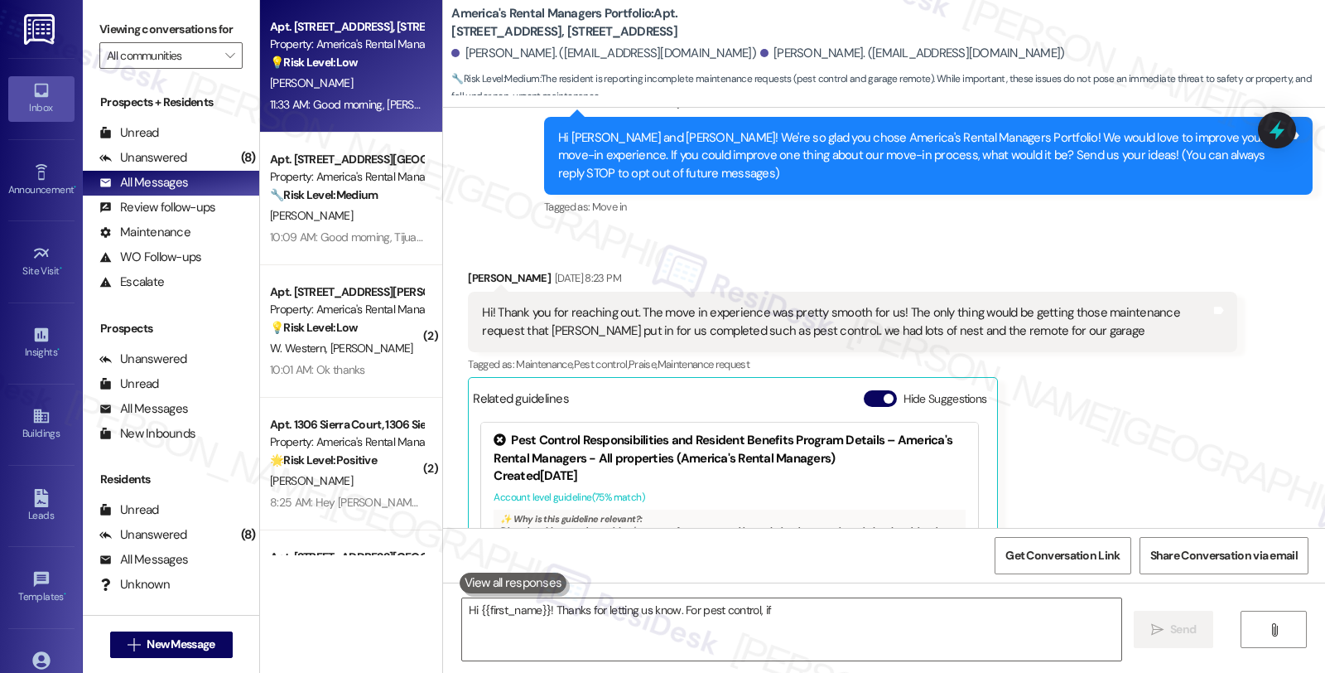
scroll to position [335, 0]
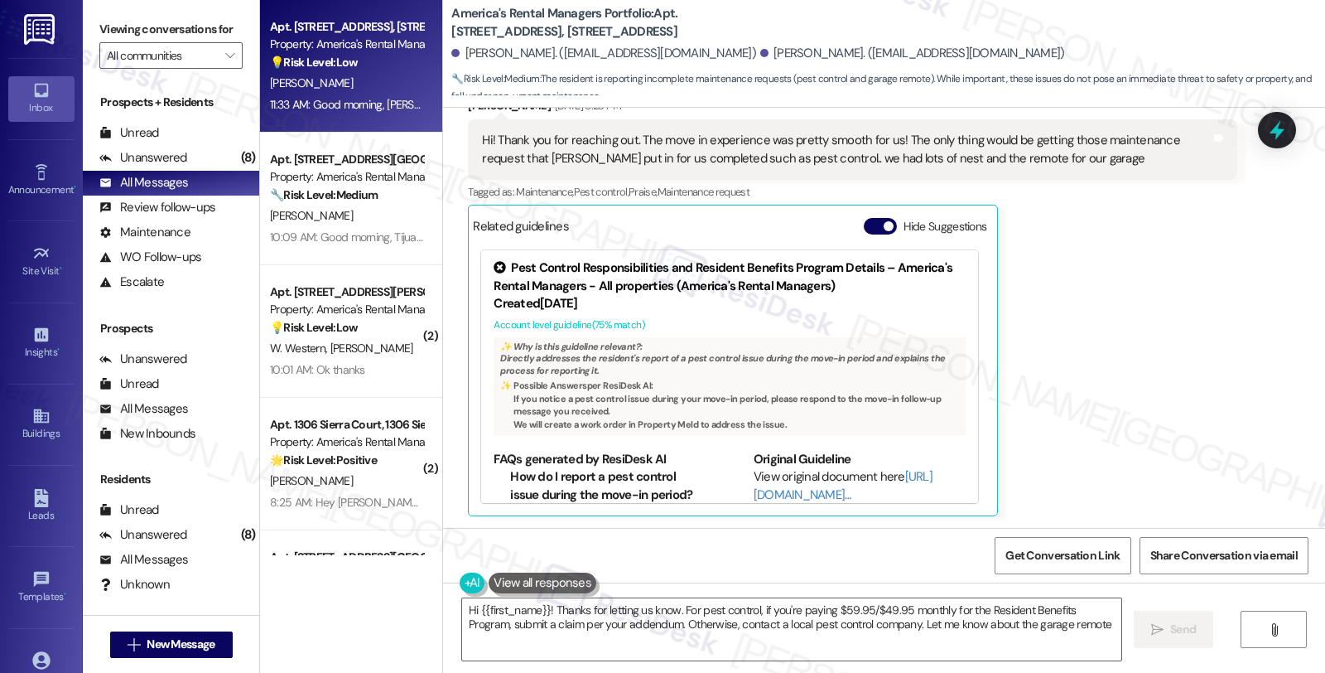
type textarea "Hi {{first_name}}! Thanks for letting us know. For pest control, if you're payi…"
click at [411, 66] on div "Apt. [STREET_ADDRESS] Property: America's Rental Managers Portfolio 💡 Risk Leve…" at bounding box center [351, 66] width 182 height 133
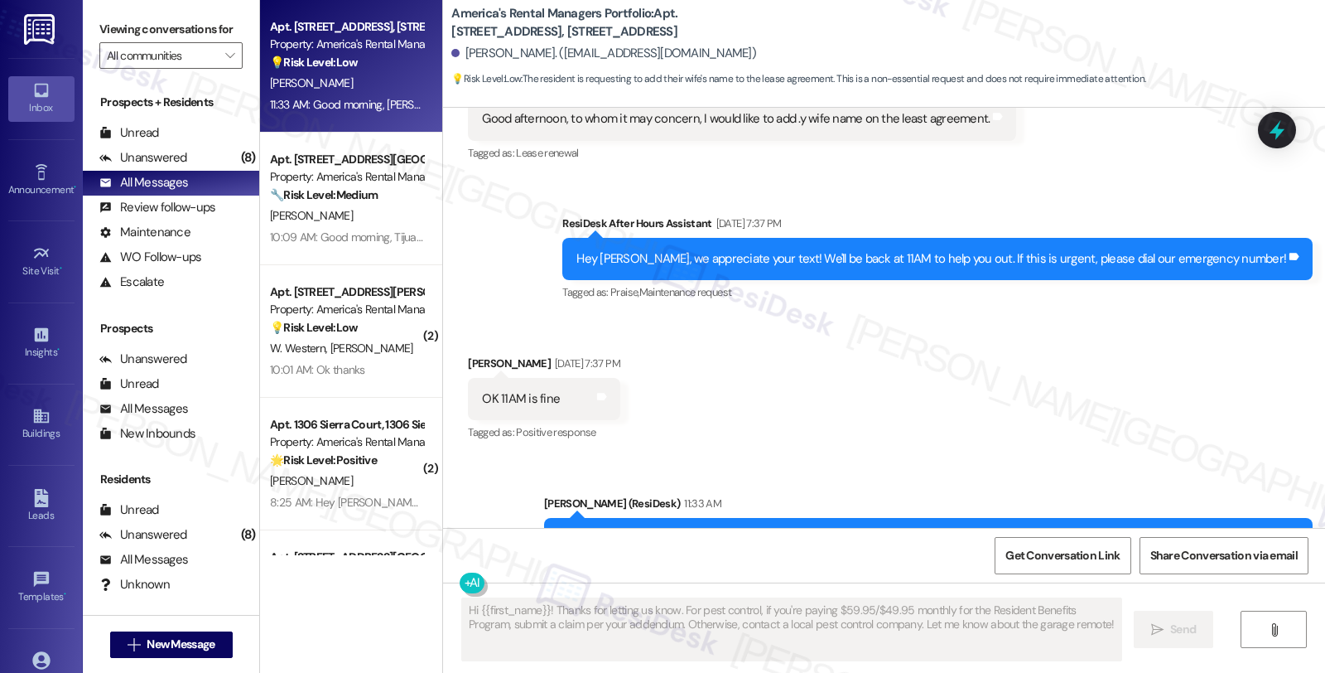
scroll to position [595, 0]
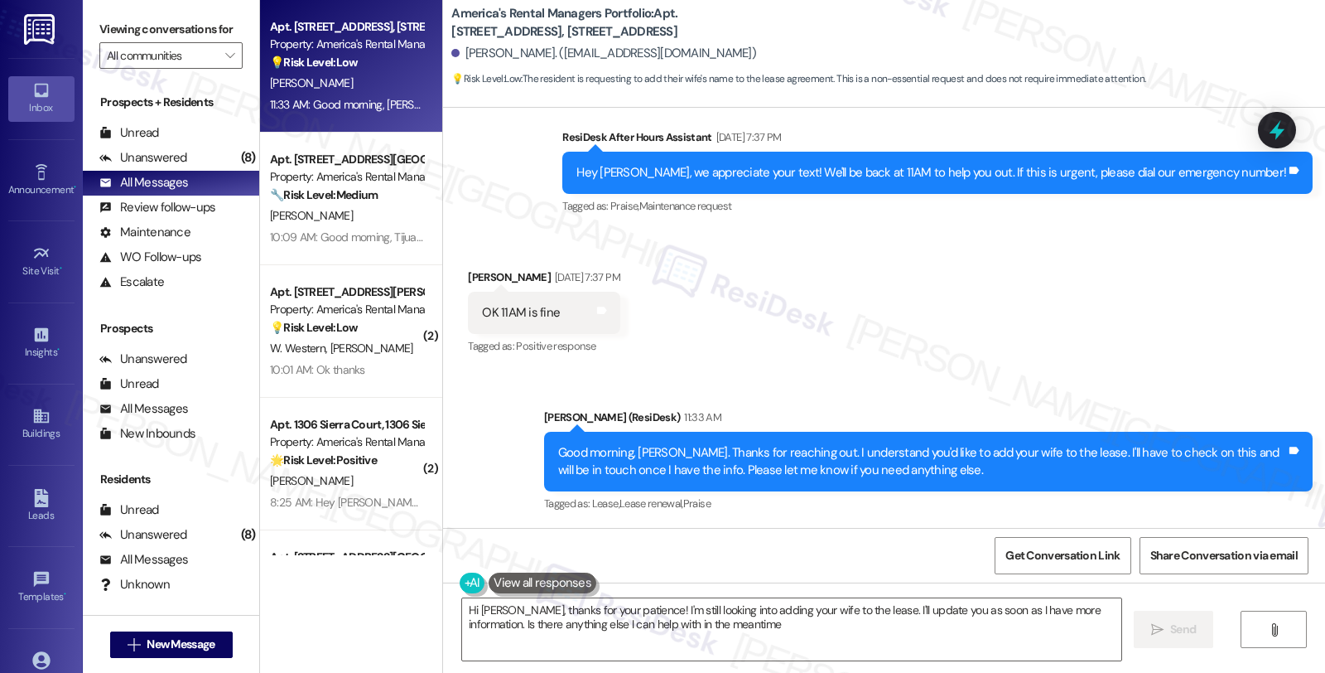
type textarea "Hi [PERSON_NAME], thanks for your patience! I'm still looking into adding your …"
click at [1272, 133] on icon at bounding box center [1277, 131] width 20 height 26
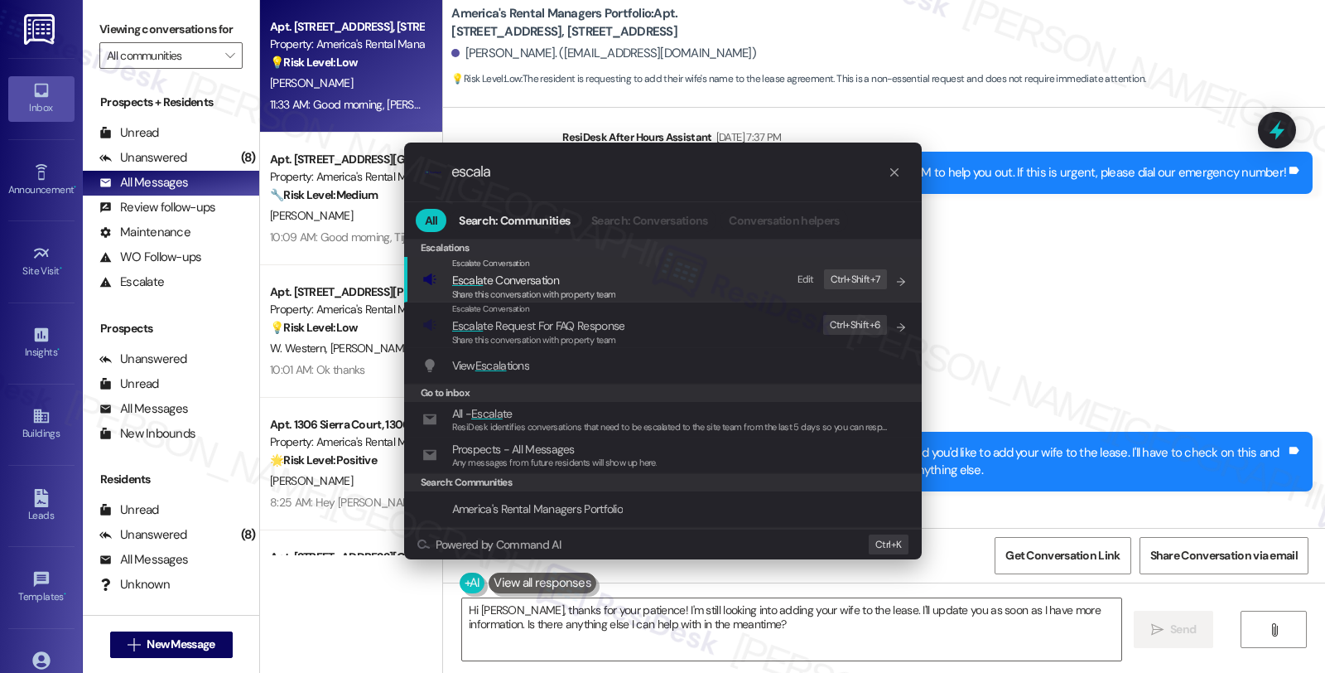
type input "escala"
click at [481, 283] on span "Escala te Conversation" at bounding box center [505, 280] width 107 height 15
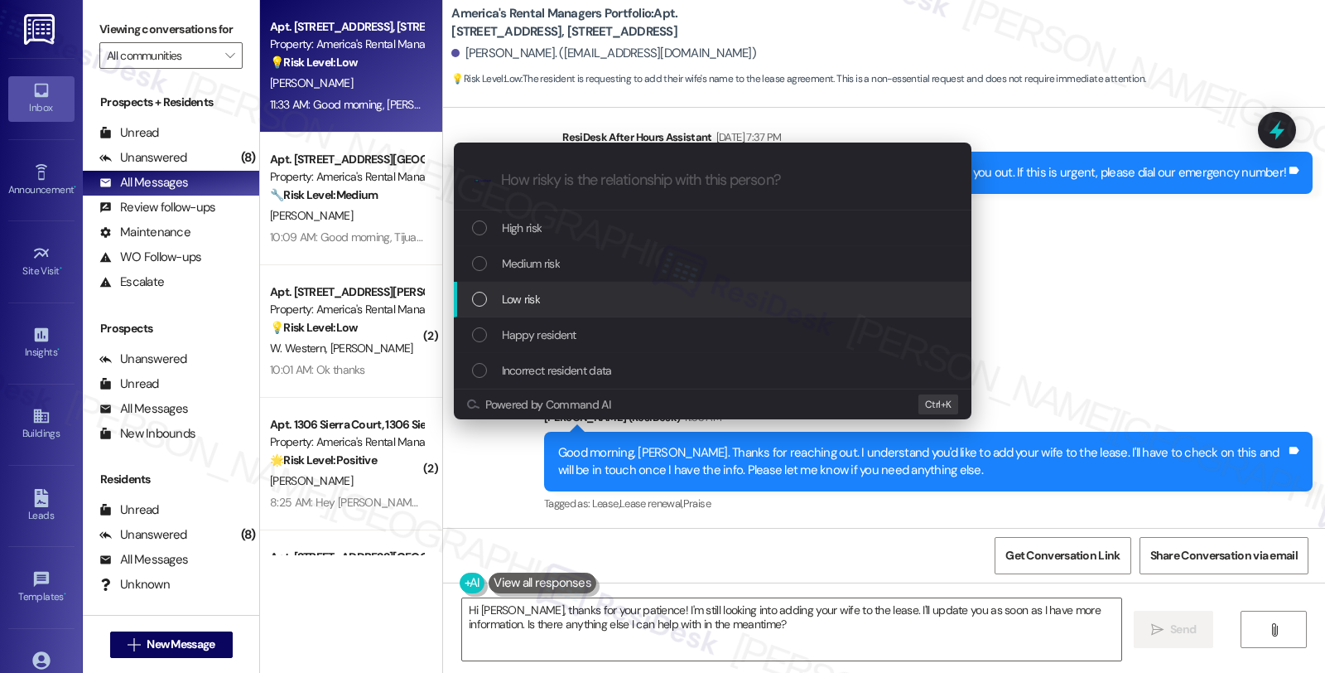
click at [508, 299] on span "Low risk" at bounding box center [521, 299] width 38 height 18
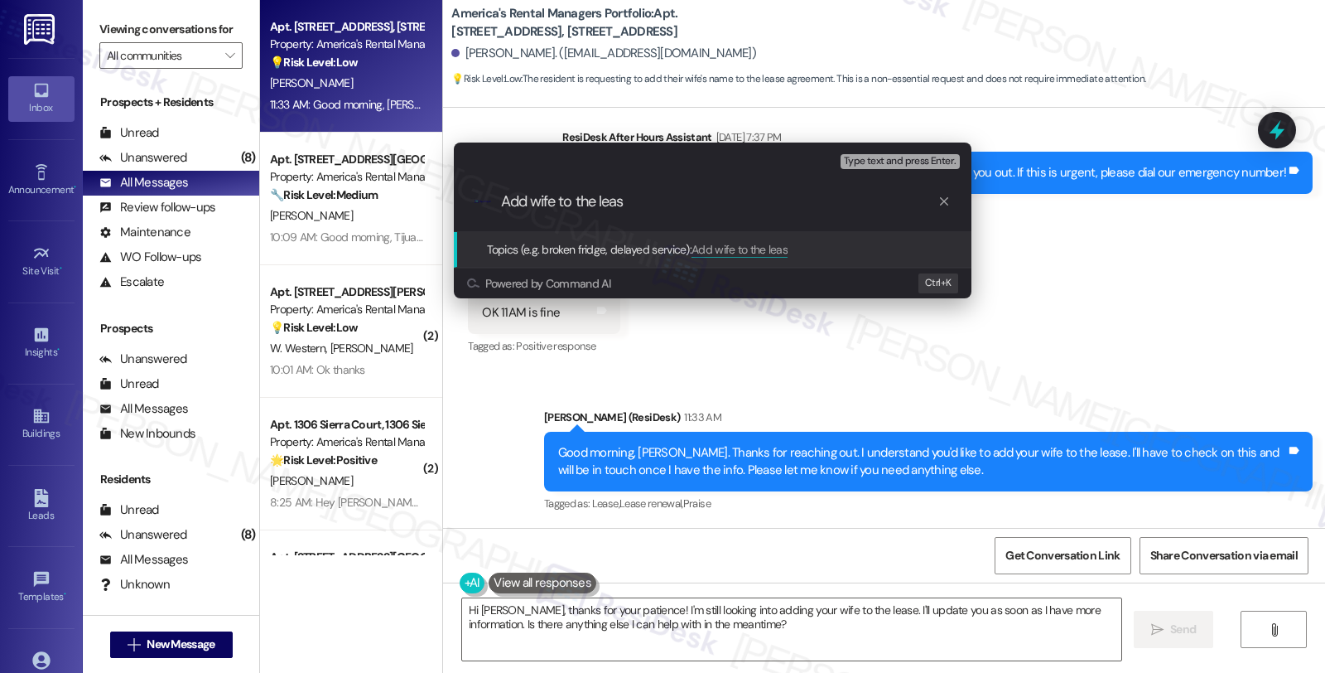
type input "Add wife to the lease"
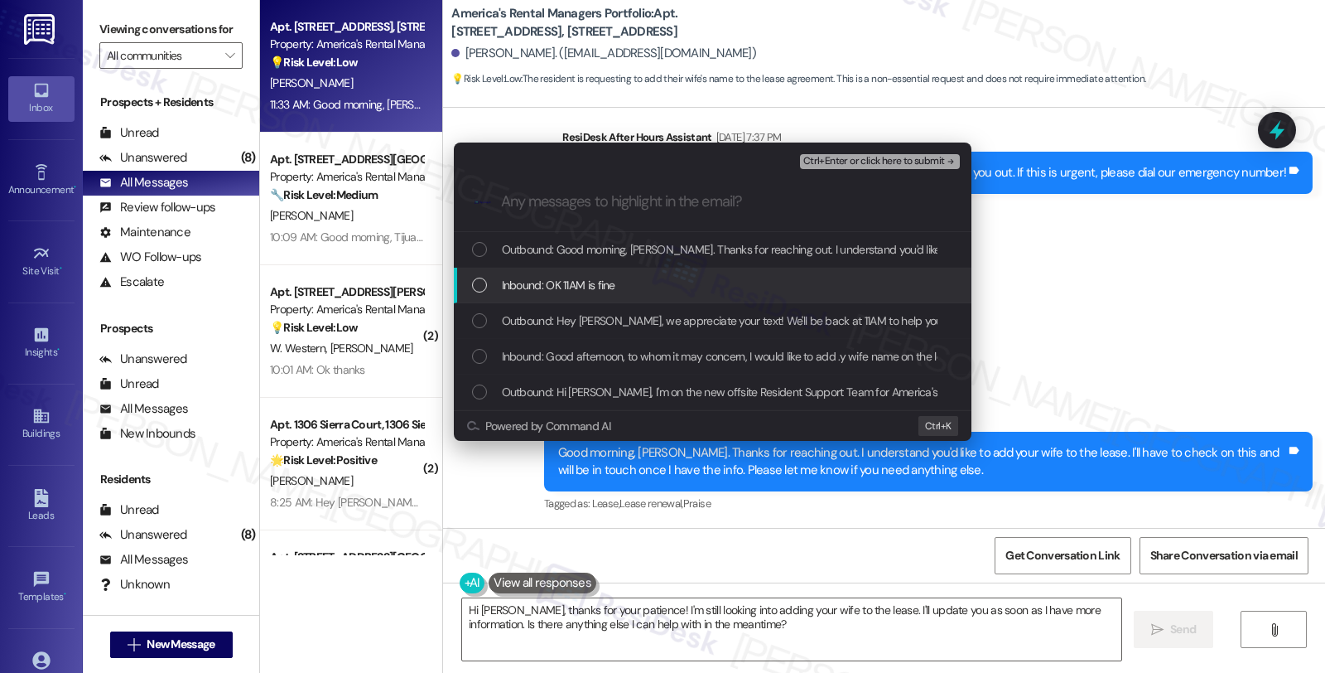
click at [528, 287] on span "Inbound: OK 11AM is fine" at bounding box center [558, 285] width 113 height 18
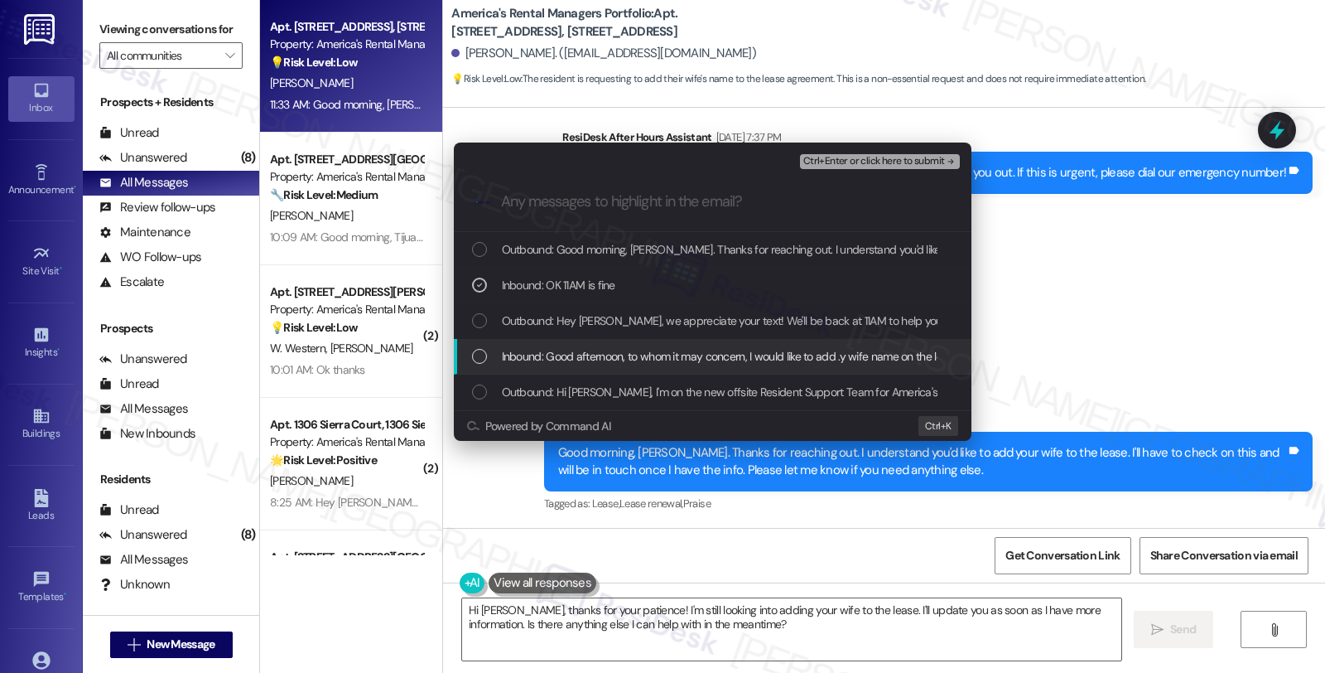
click at [526, 352] on span "Inbound: Good afternoon, to whom it may concern, I would like to add .y wife na…" at bounding box center [759, 356] width 514 height 18
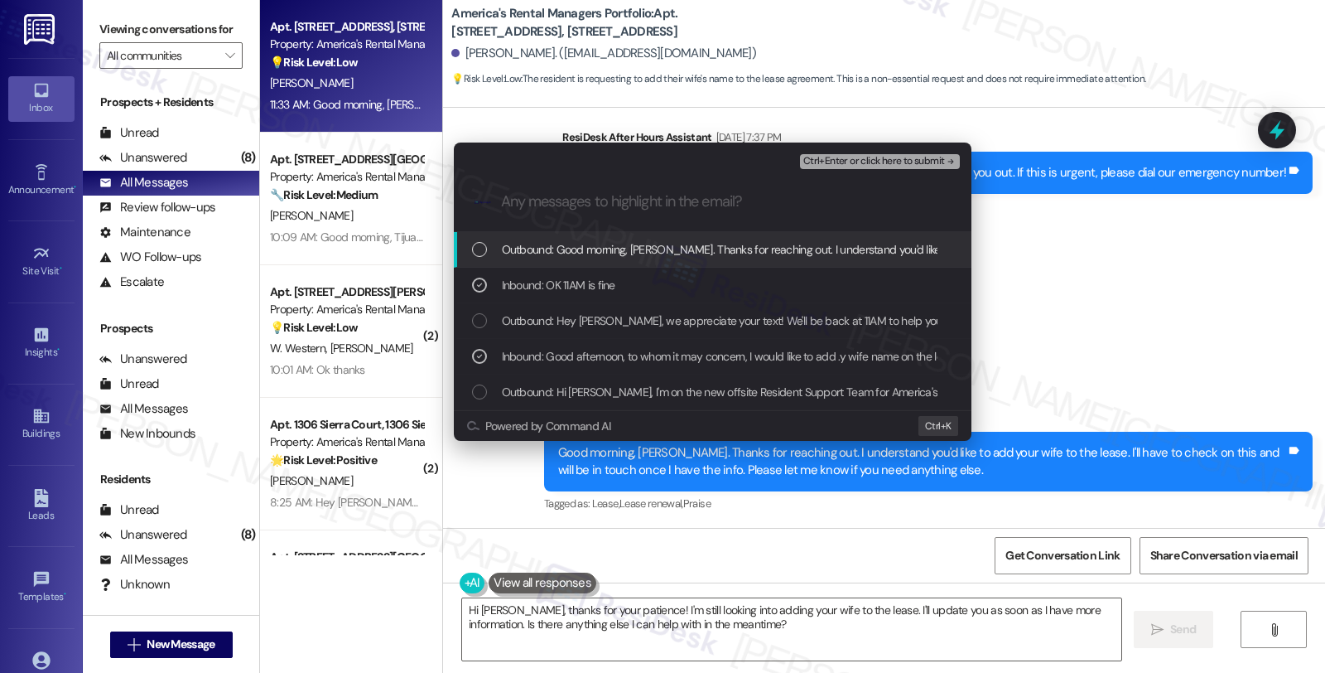
click at [883, 156] on span "Ctrl+Enter or click here to submit" at bounding box center [874, 162] width 142 height 12
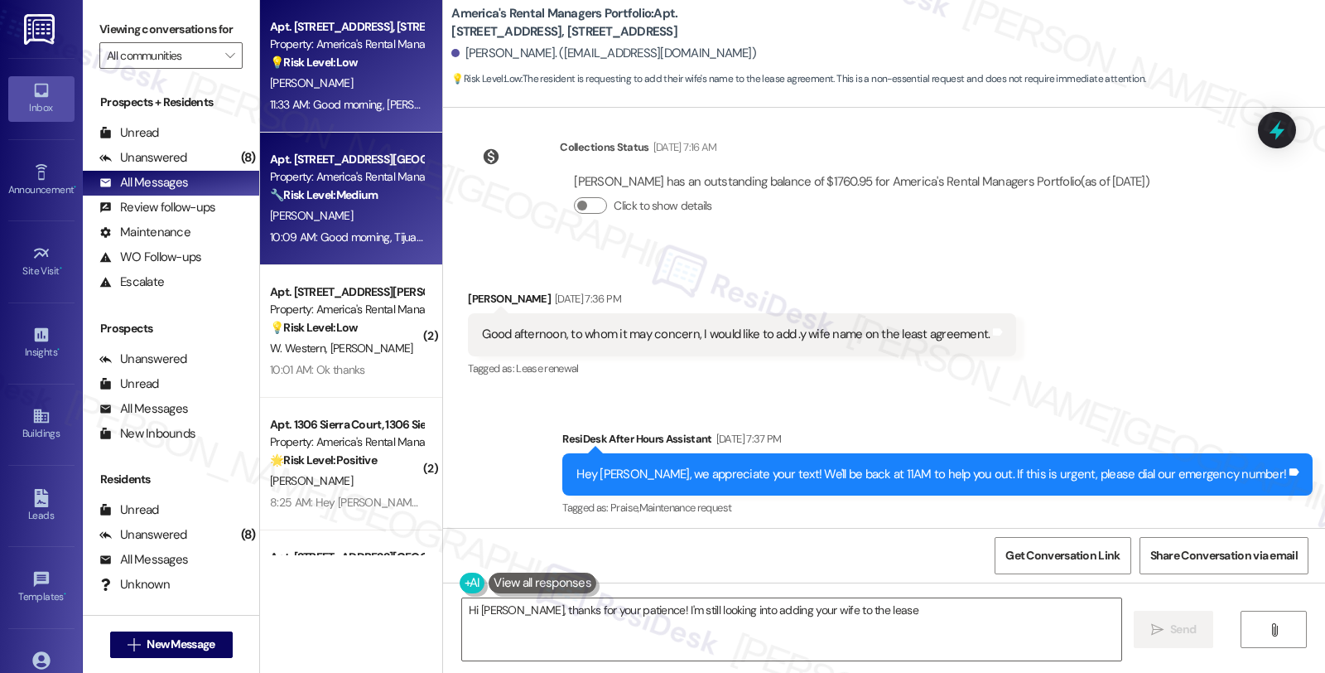
scroll to position [437, 0]
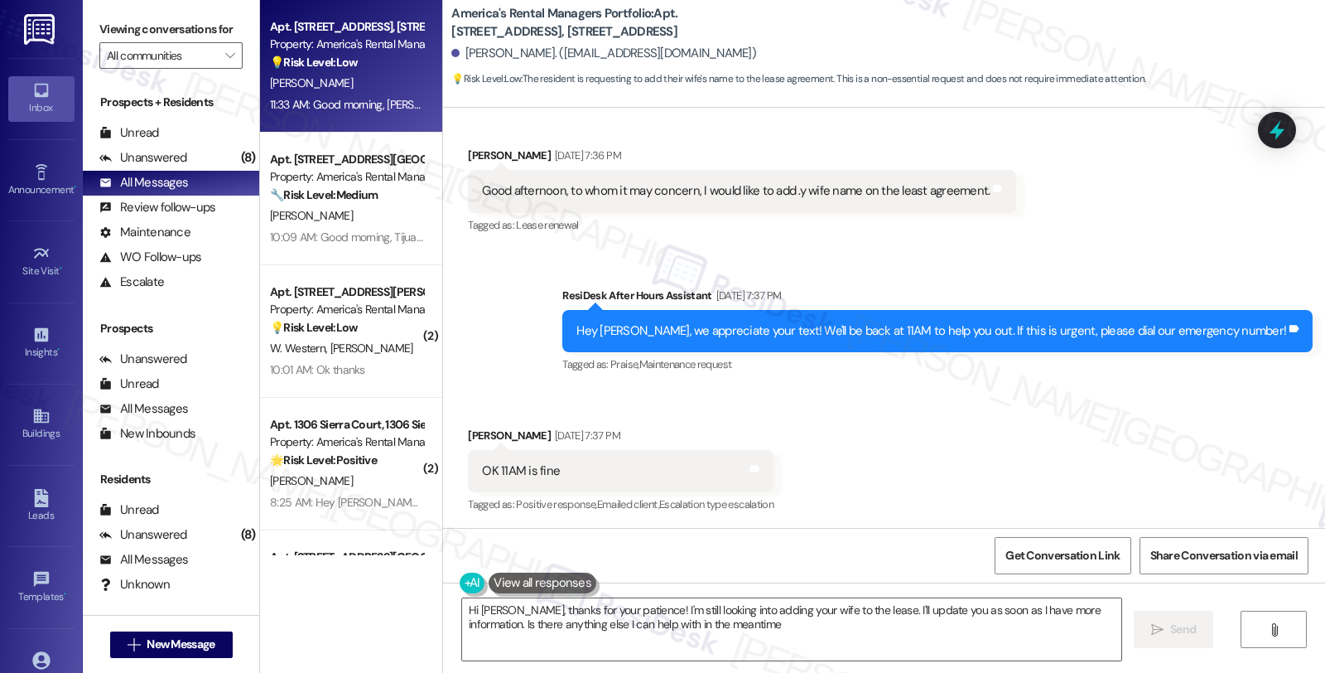
type textarea "Hi [PERSON_NAME], thanks for your patience! I'm still looking into adding your …"
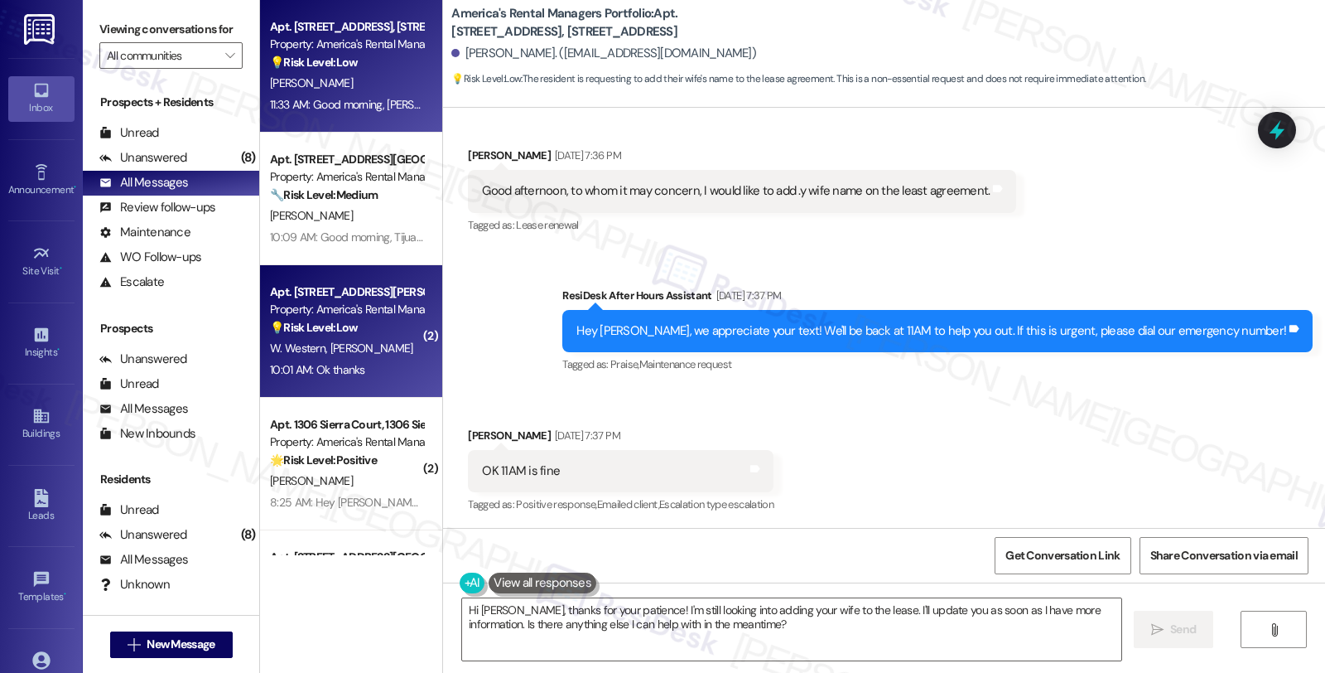
click at [384, 355] on div "W. Western [PERSON_NAME]" at bounding box center [346, 348] width 157 height 21
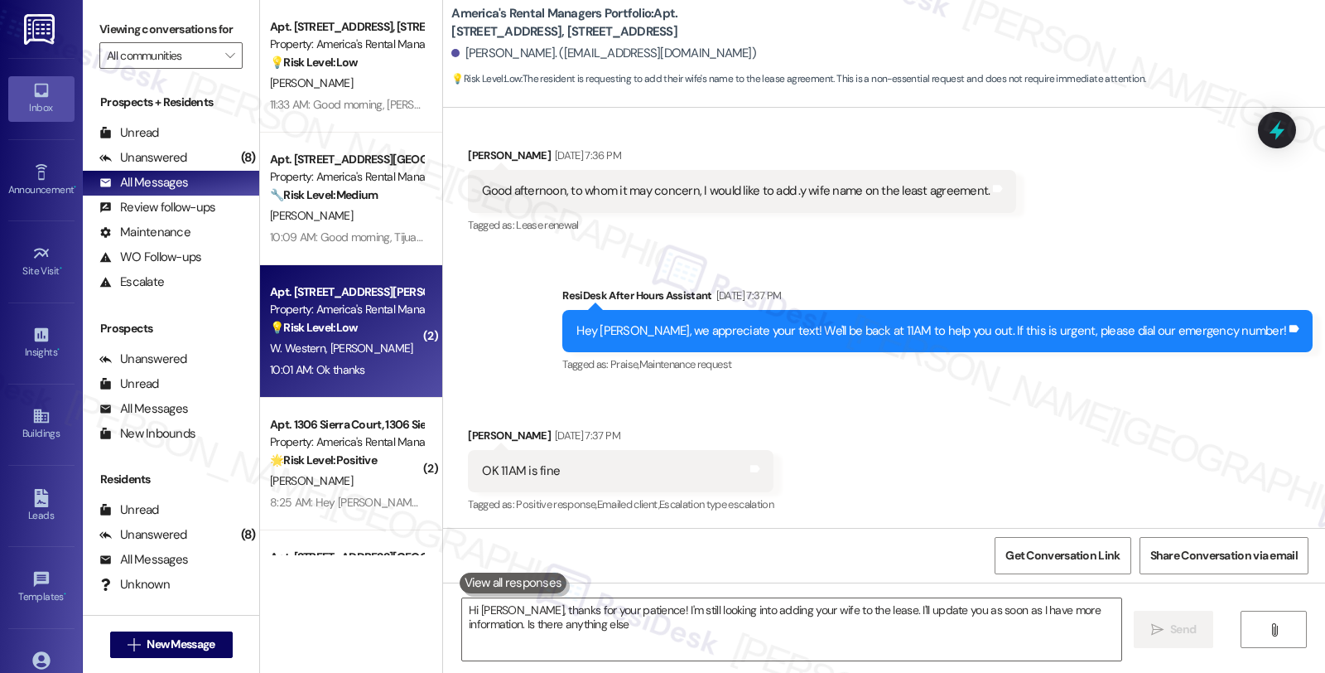
type textarea "Hi [PERSON_NAME], thanks for your patience! I'm still looking into adding your …"
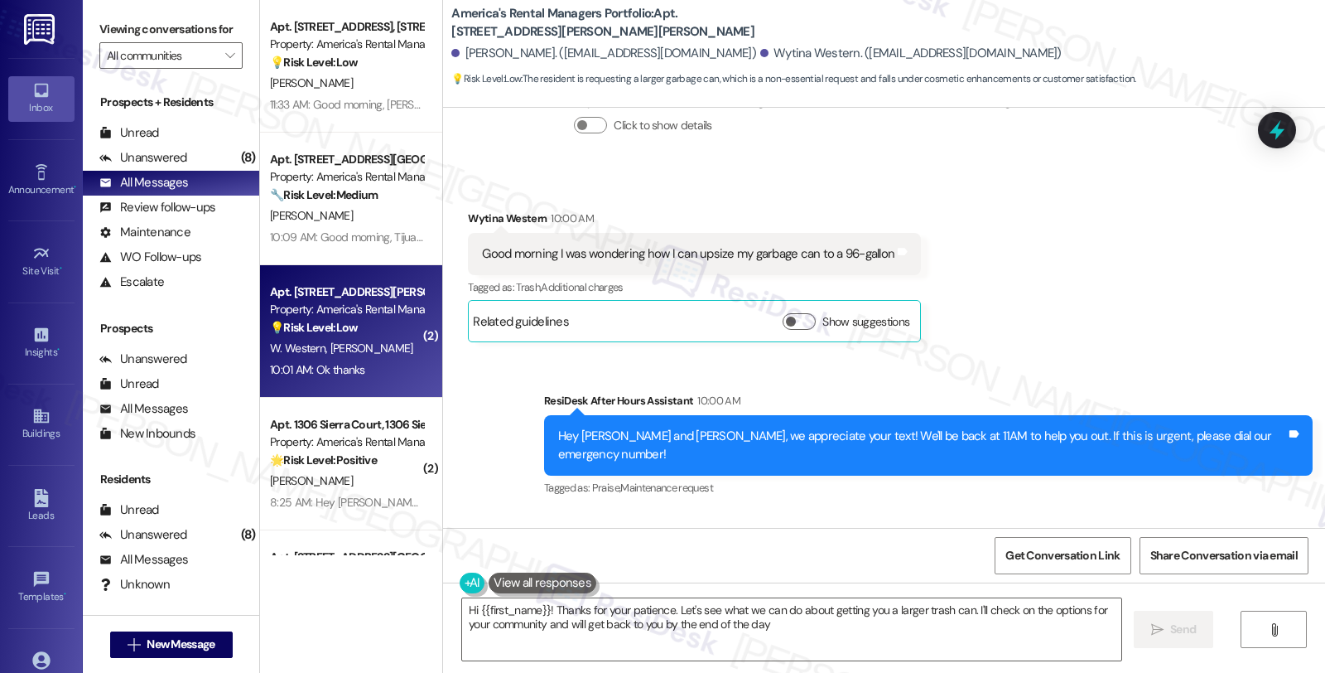
type textarea "Hi {{first_name}}! Thanks for your patience. Let's see what we can do about get…"
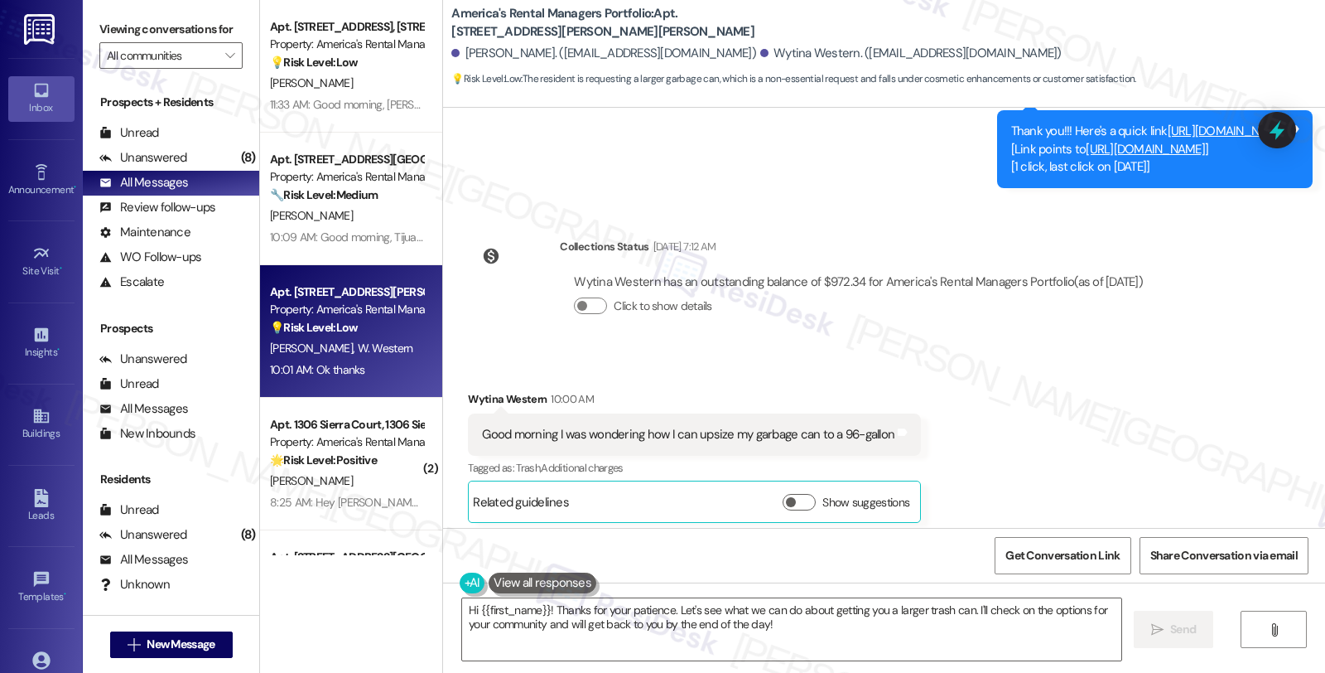
scroll to position [1259, 0]
